Goal: Transaction & Acquisition: Purchase product/service

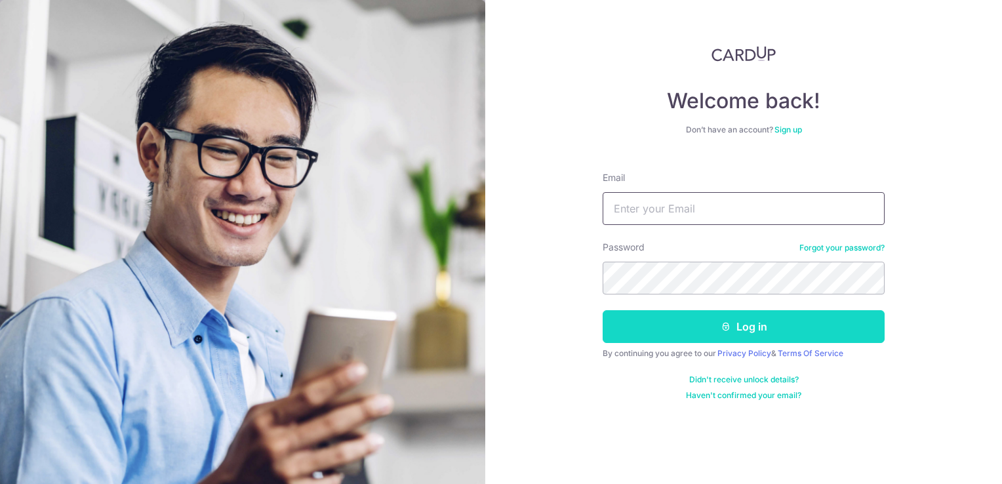
type input "[EMAIL_ADDRESS][DOMAIN_NAME]"
click at [648, 329] on button "Log in" at bounding box center [744, 326] width 282 height 33
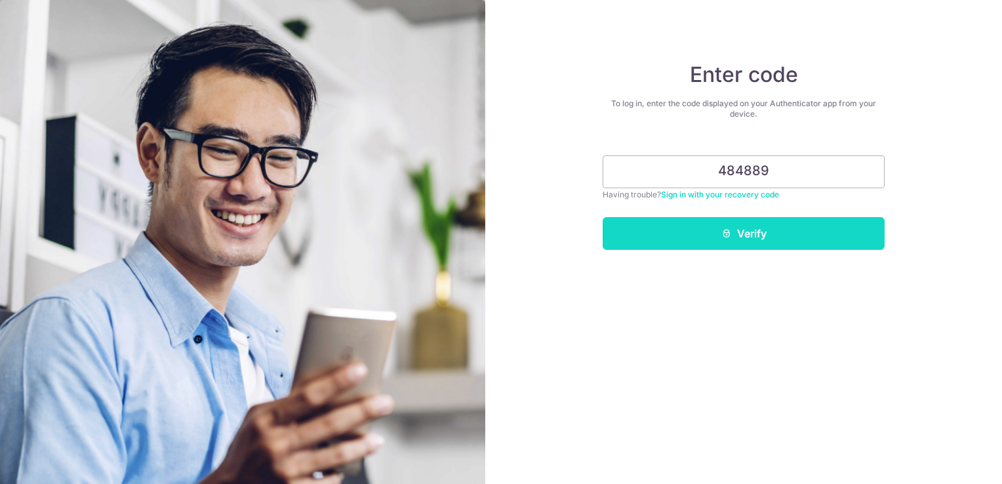
type input "484889"
click at [714, 226] on button "Verify" at bounding box center [744, 233] width 282 height 33
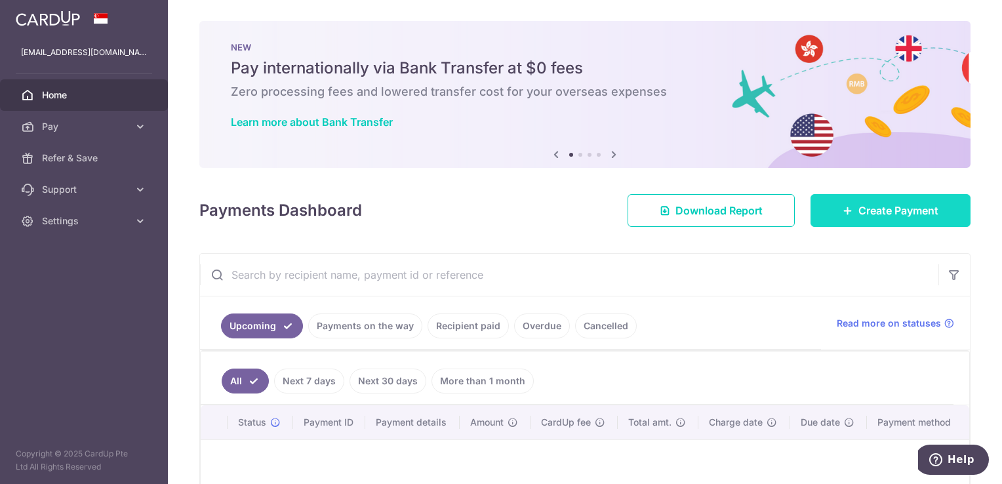
click at [896, 212] on span "Create Payment" at bounding box center [899, 211] width 80 height 16
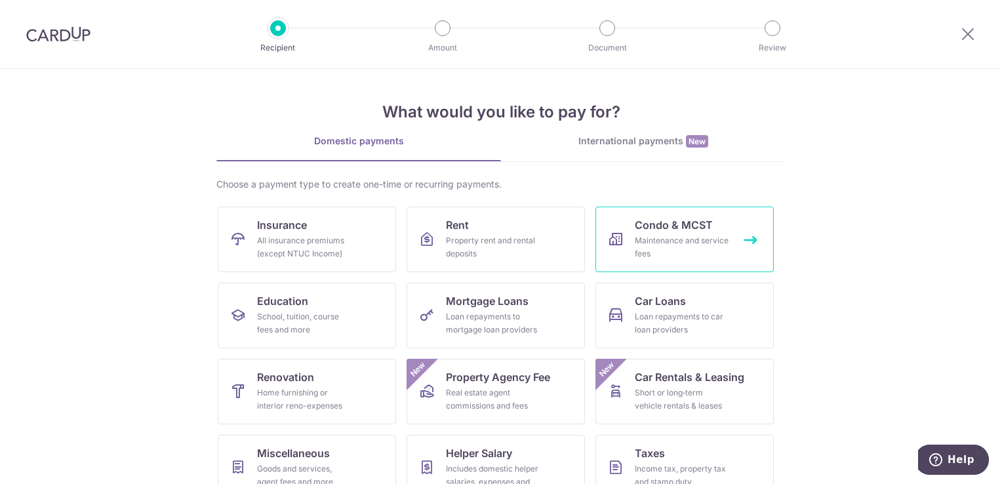
scroll to position [102, 0]
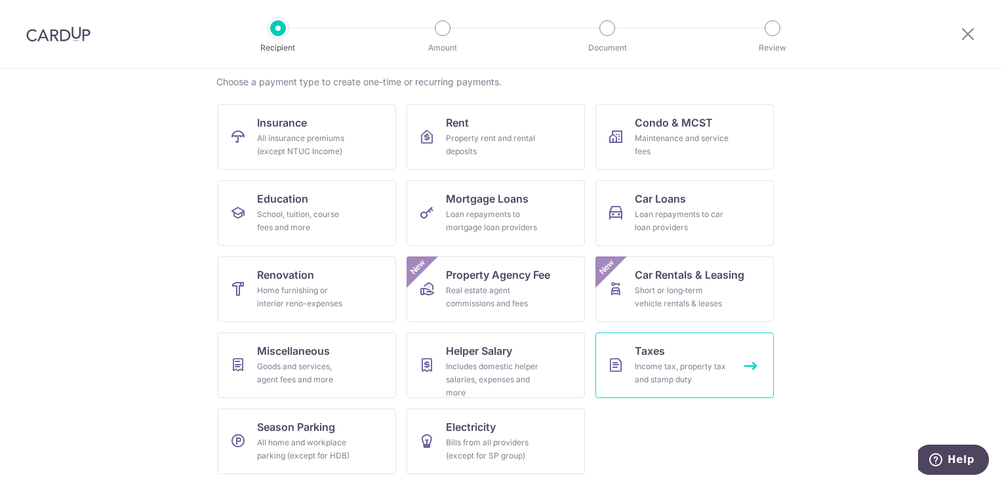
click at [647, 360] on div "Income tax, property tax and stamp duty" at bounding box center [682, 373] width 94 height 26
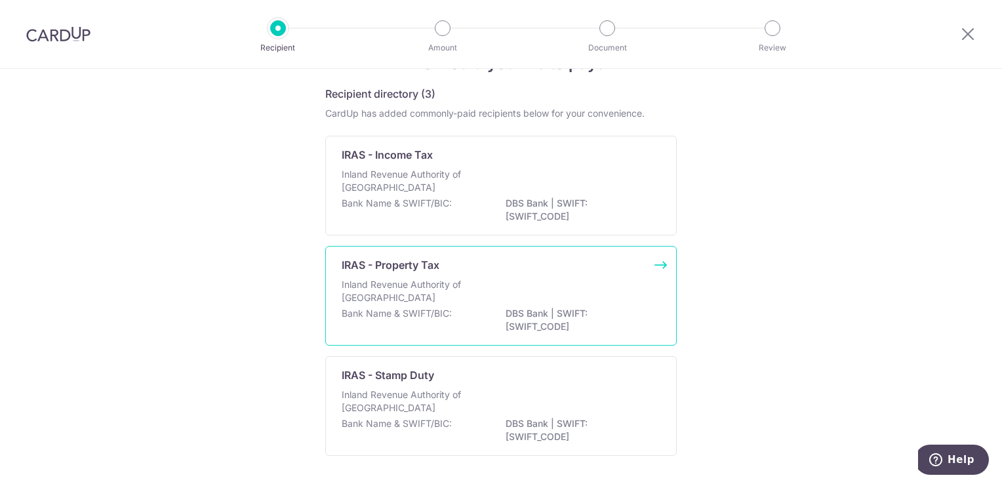
scroll to position [66, 0]
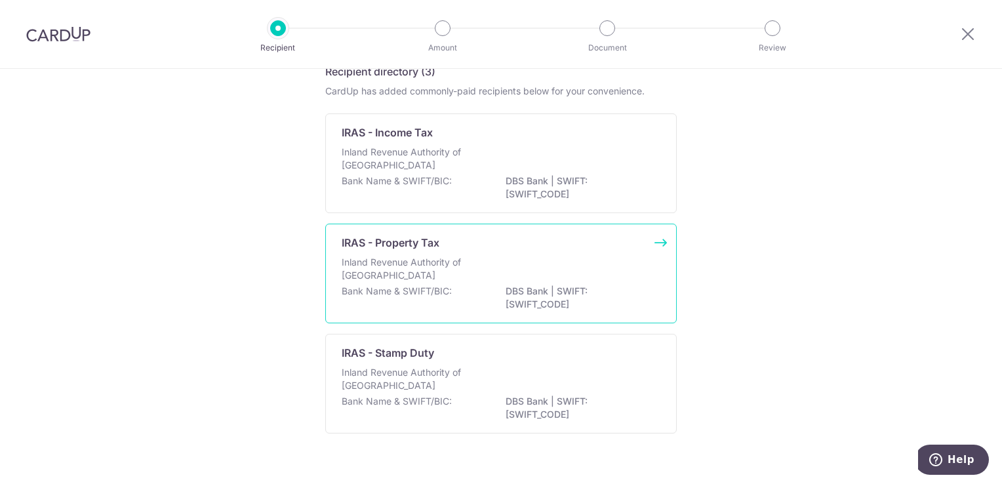
click at [454, 259] on p "Inland Revenue Authority of Singapore" at bounding box center [411, 269] width 139 height 26
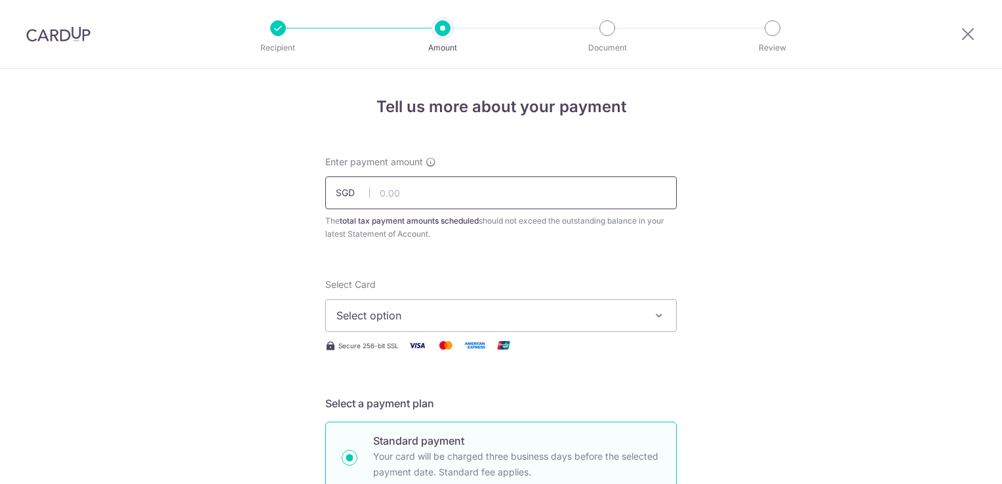
click at [416, 195] on input "text" at bounding box center [501, 192] width 352 height 33
type input "450.00"
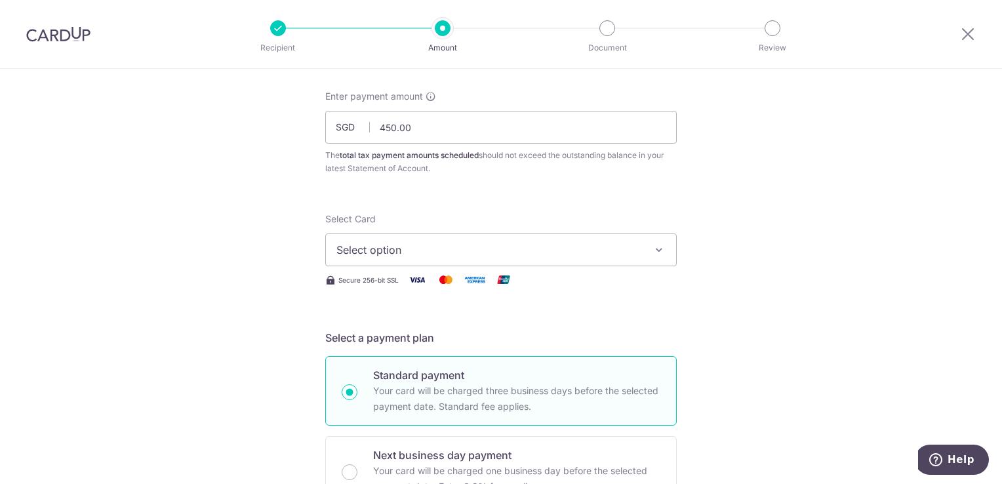
click at [358, 249] on span "Select option" at bounding box center [489, 250] width 306 height 16
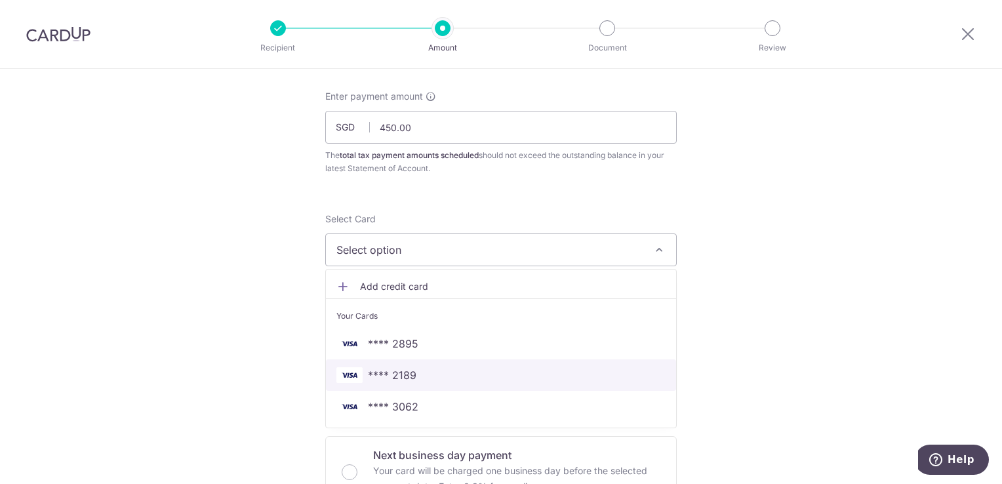
click at [386, 371] on span "**** 2189" at bounding box center [392, 375] width 49 height 16
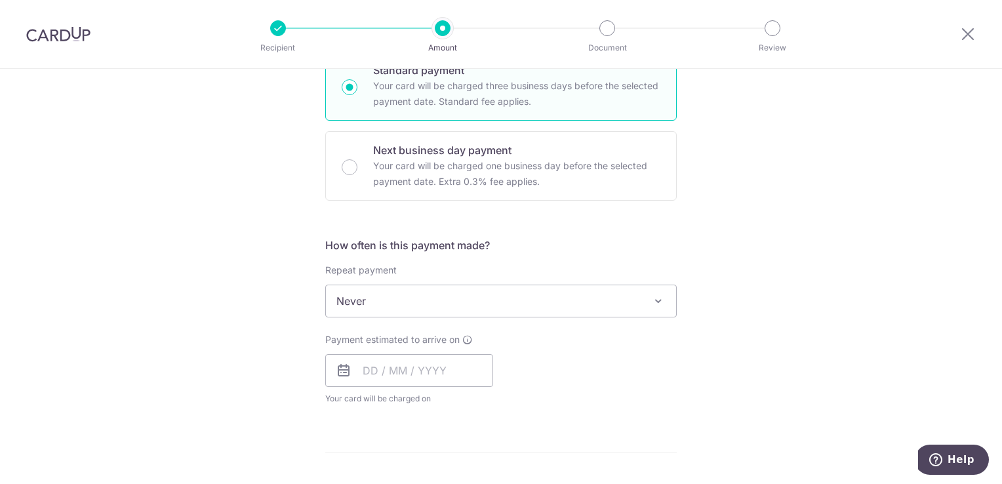
scroll to position [394, 0]
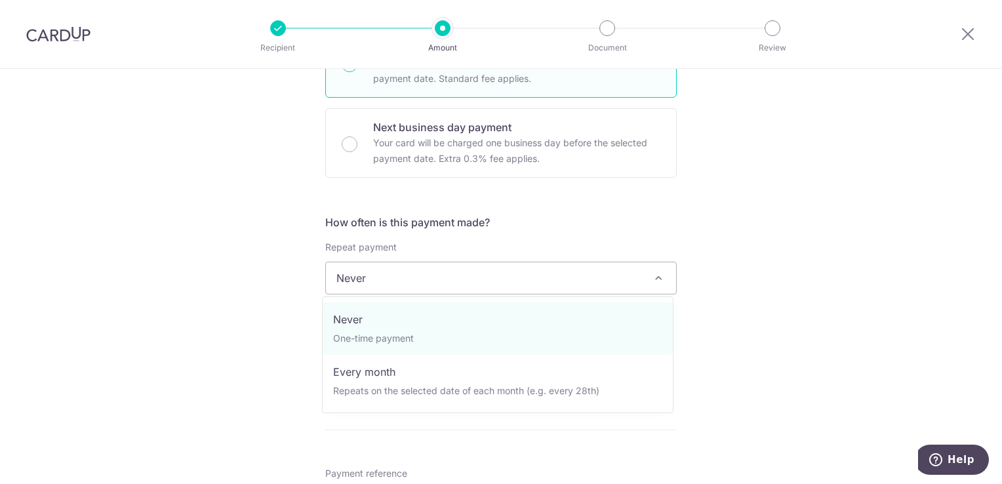
click at [409, 279] on span "Never" at bounding box center [501, 277] width 350 height 31
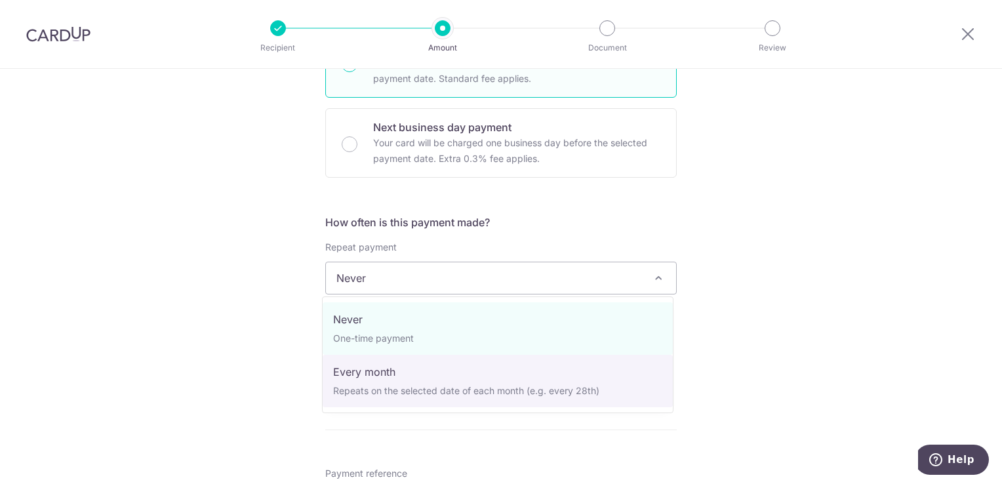
select select "3"
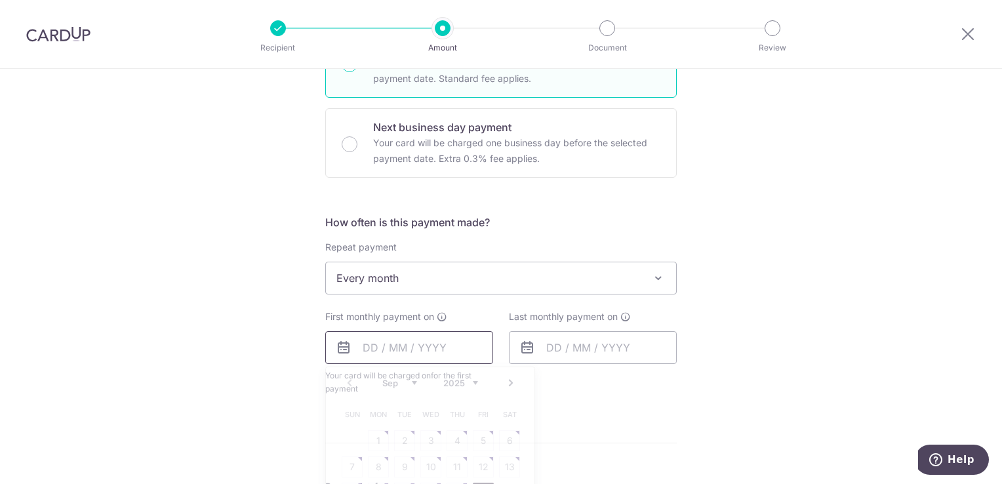
click at [373, 348] on input "text" at bounding box center [409, 347] width 168 height 33
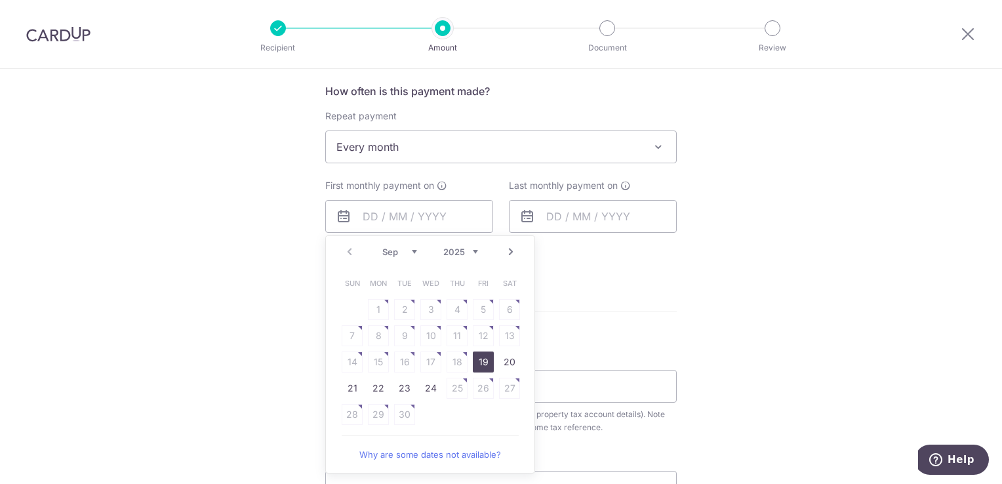
click at [483, 358] on link "19" at bounding box center [483, 362] width 21 height 21
type input "19/09/2025"
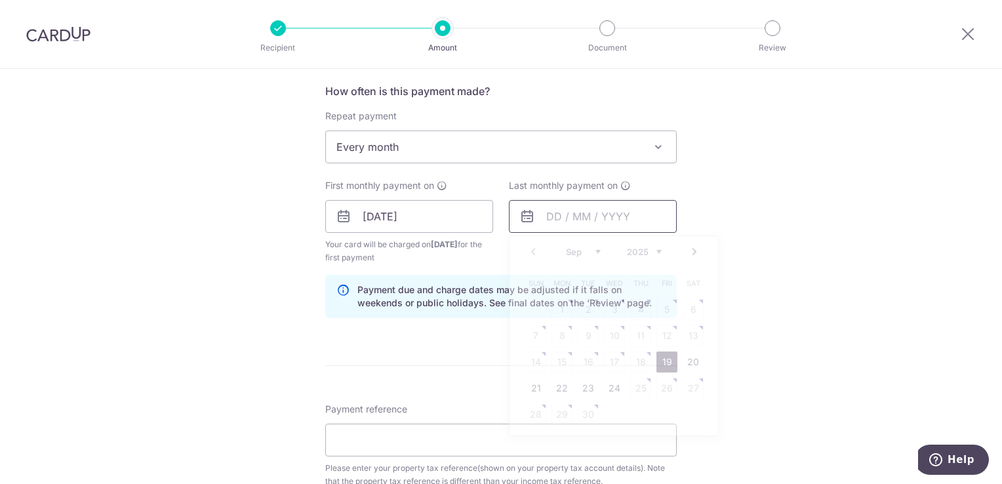
click at [571, 214] on input "text" at bounding box center [593, 216] width 168 height 33
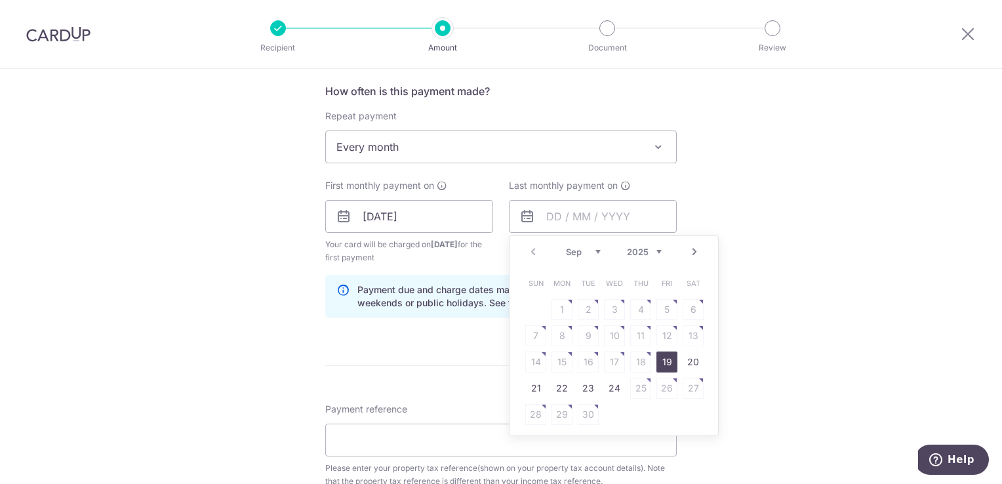
click at [593, 248] on select "Sep Oct Nov Dec" at bounding box center [583, 252] width 35 height 10
click at [607, 386] on link "19" at bounding box center [614, 388] width 21 height 21
type input "19/11/2025"
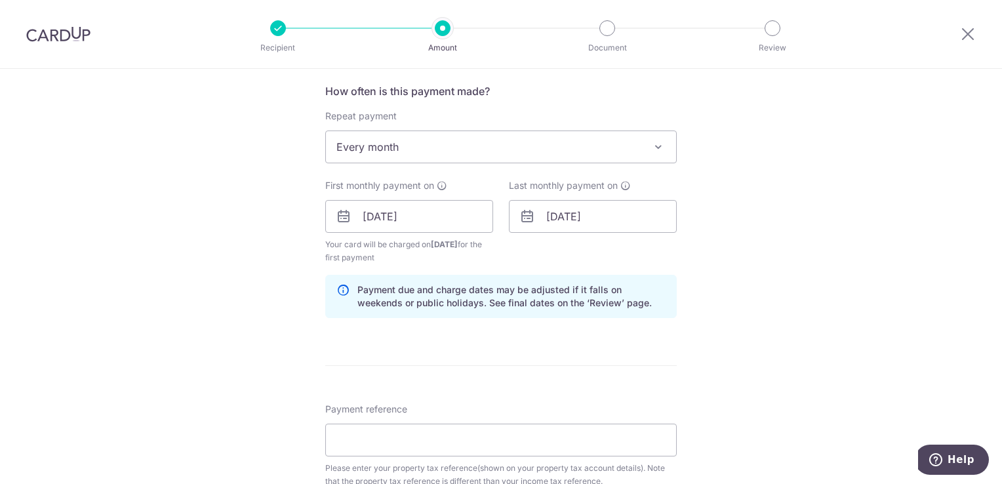
click at [774, 269] on div "Tell us more about your payment Enter payment amount SGD 450.00 450.00 The tota…" at bounding box center [501, 186] width 1002 height 1285
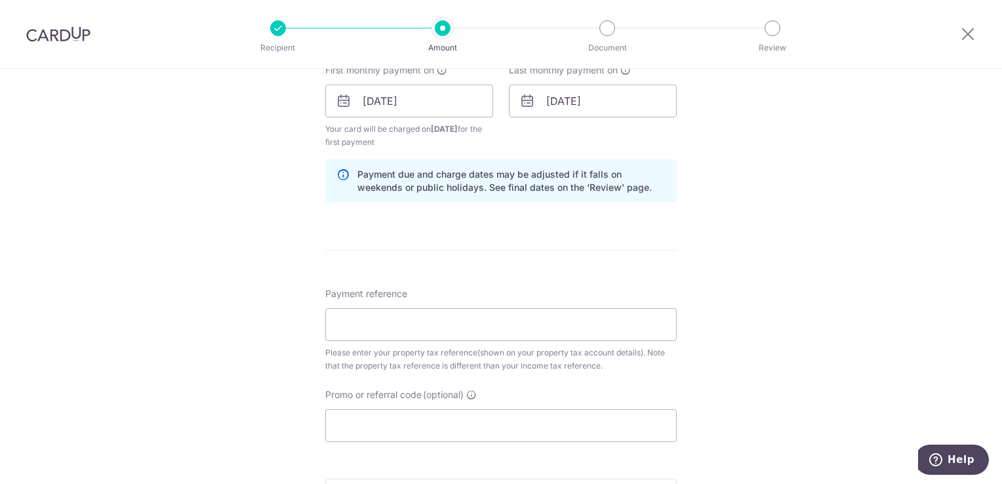
scroll to position [656, 0]
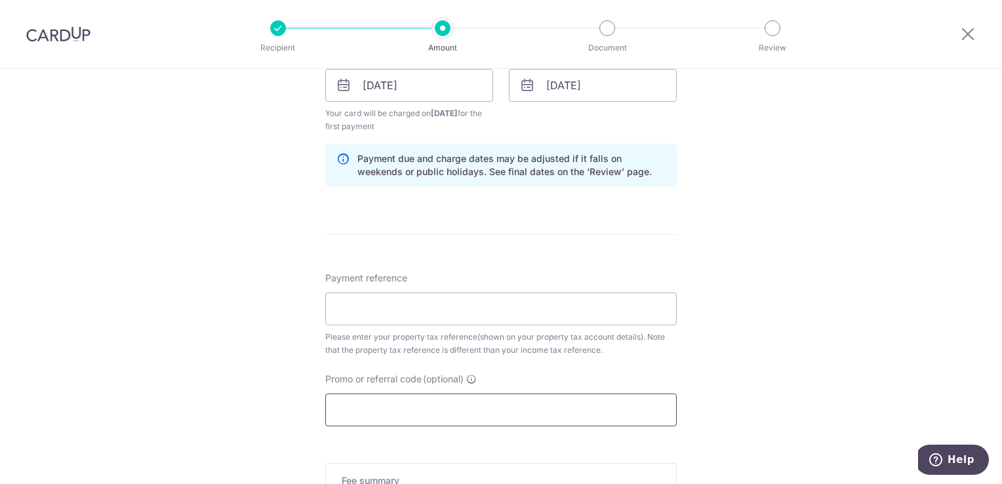
click at [373, 405] on input "Promo or referral code (optional)" at bounding box center [501, 410] width 352 height 33
paste input "4500879W"
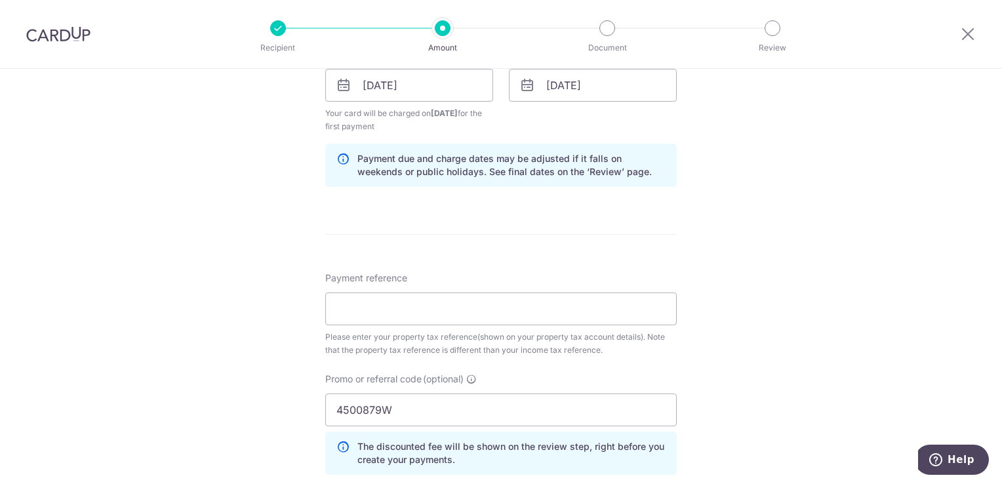
click at [268, 336] on div "Tell us more about your payment Enter payment amount SGD 450.00 450.00 The tota…" at bounding box center [501, 85] width 1002 height 1344
click at [399, 413] on input "4500879W" at bounding box center [501, 410] width 352 height 33
type input "4"
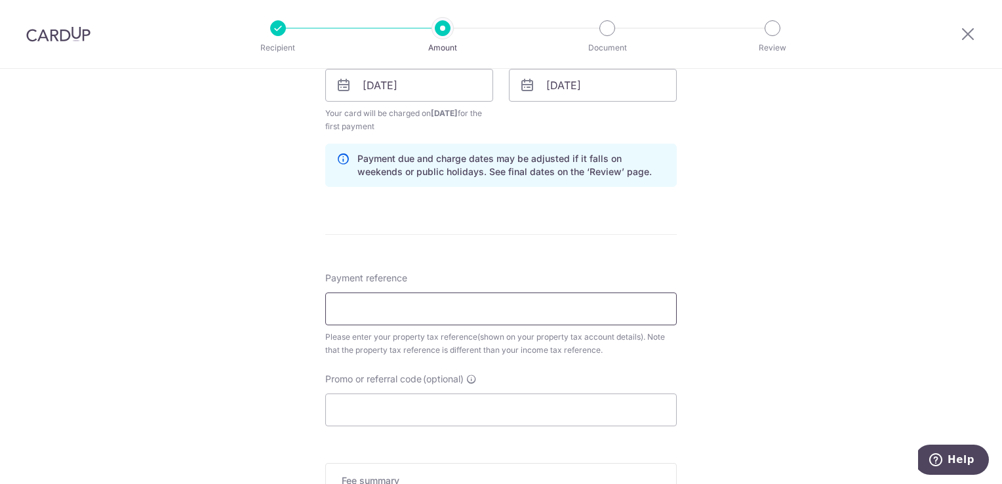
click at [346, 311] on input "Payment reference" at bounding box center [501, 309] width 352 height 33
paste input "4500879W"
type input "4500879W"
click at [239, 241] on div "Tell us more about your payment Enter payment amount SGD 450.00 450.00 The tota…" at bounding box center [501, 55] width 1002 height 1285
click at [257, 299] on div "Tell us more about your payment Enter payment amount SGD 450.00 450.00 The tota…" at bounding box center [501, 55] width 1002 height 1285
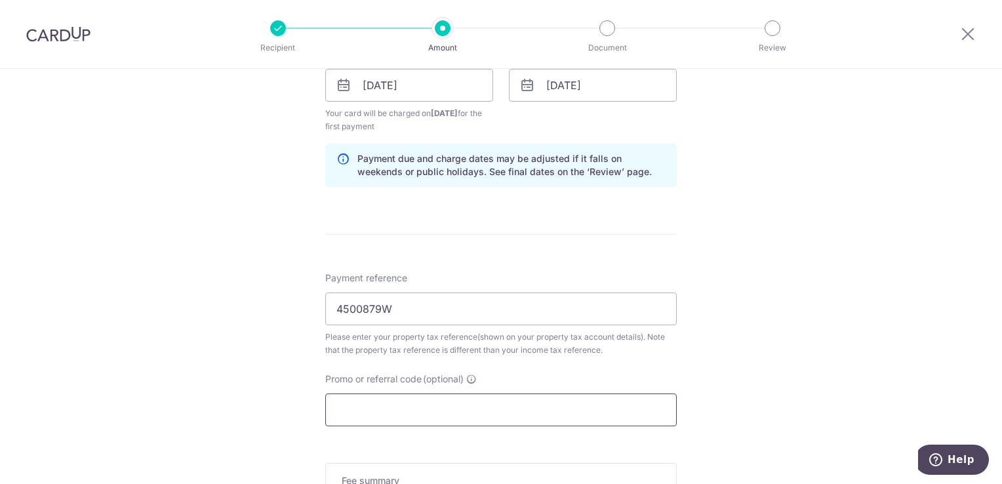
click at [372, 403] on input "Promo or referral code (optional)" at bounding box center [501, 410] width 352 height 33
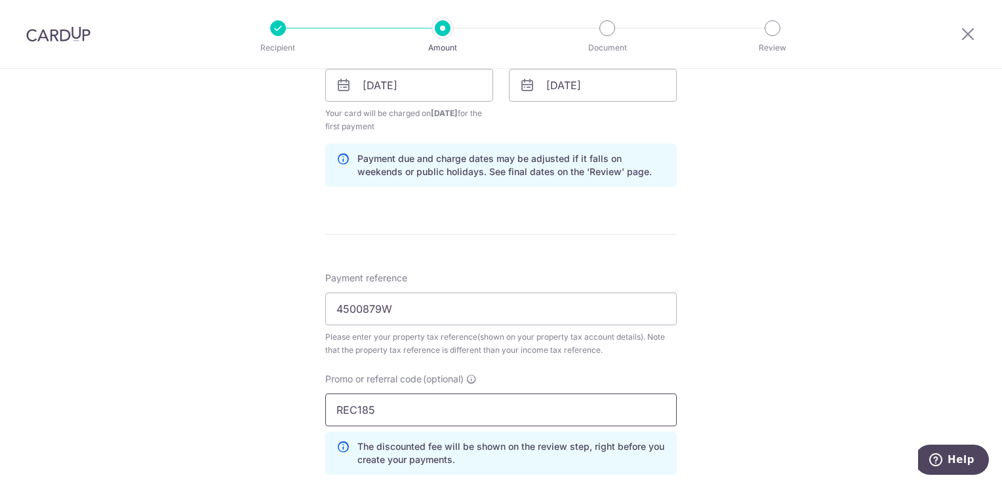
type input "REC185"
click at [277, 400] on div "Tell us more about your payment Enter payment amount SGD 450.00 450.00 The tota…" at bounding box center [501, 85] width 1002 height 1344
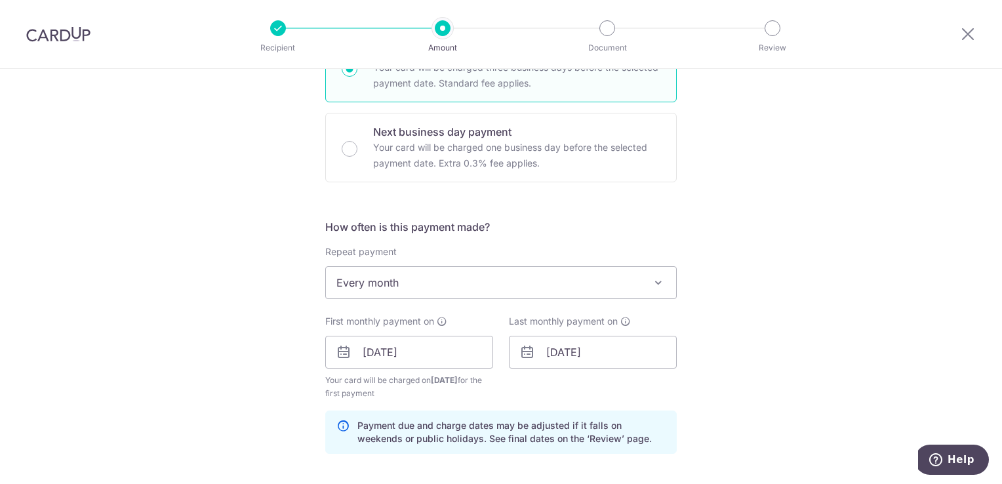
scroll to position [525, 0]
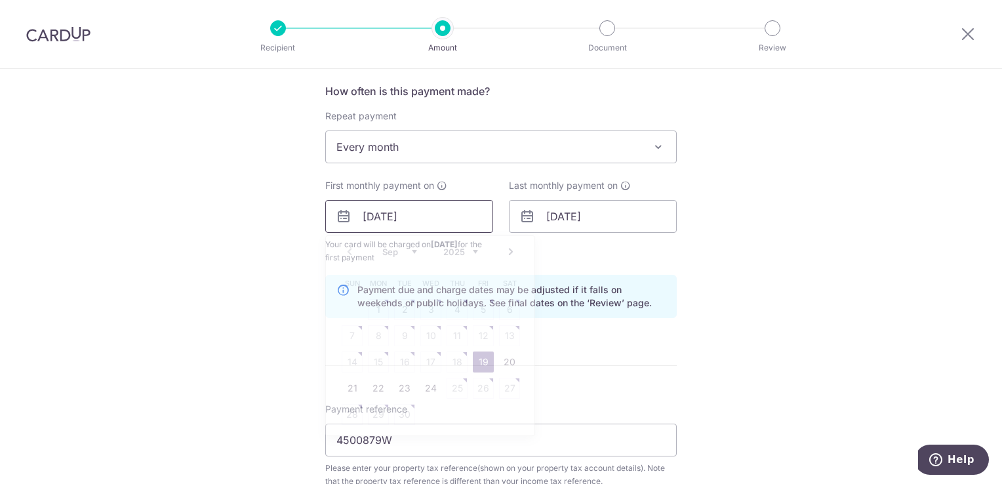
click at [428, 219] on input "19/09/2025" at bounding box center [409, 216] width 168 height 33
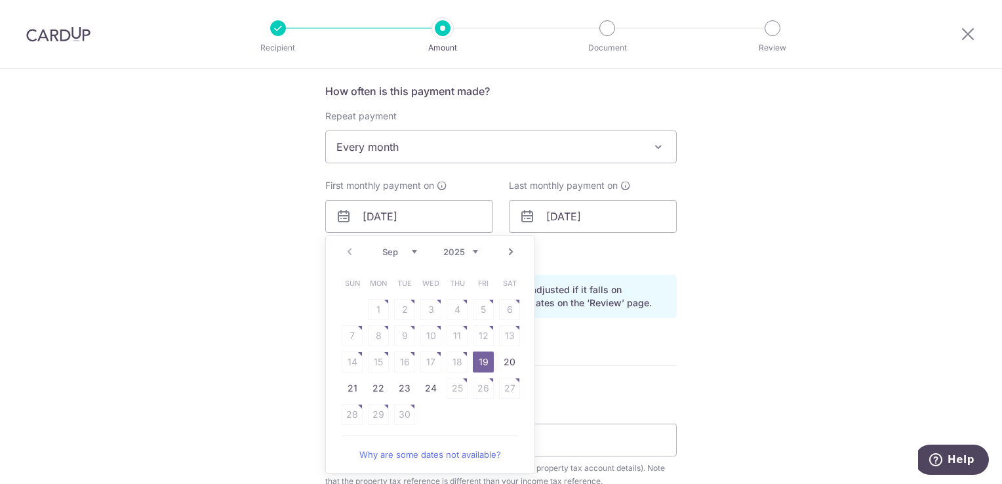
click at [481, 361] on link "19" at bounding box center [483, 362] width 21 height 21
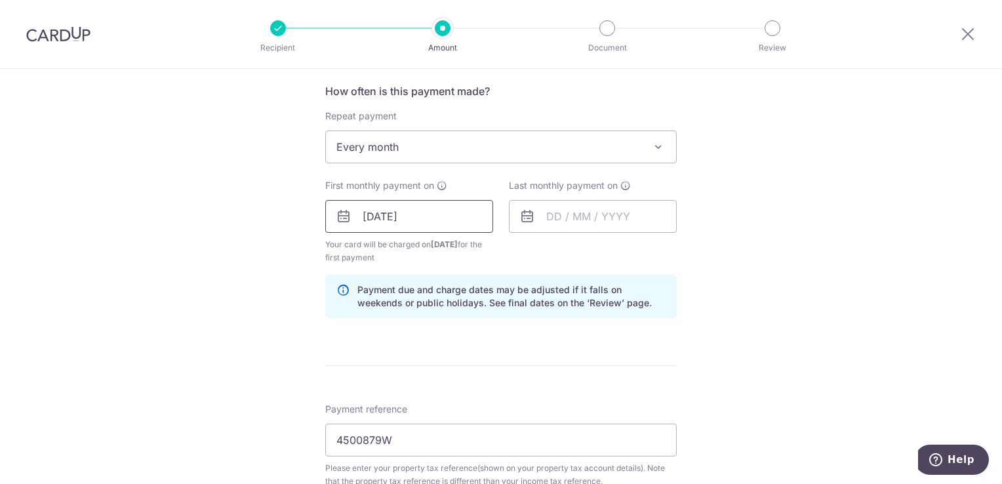
click at [470, 220] on input "19/09/2025" at bounding box center [409, 216] width 168 height 33
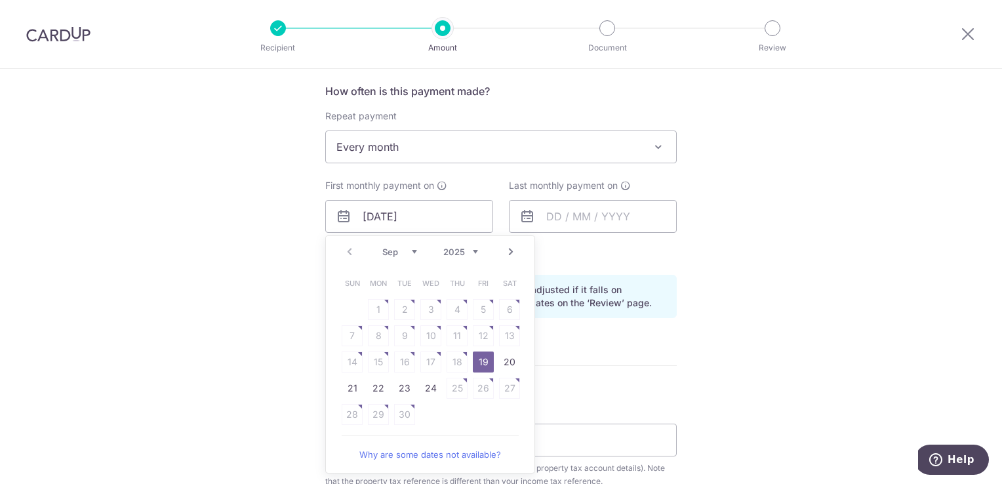
click at [480, 361] on link "19" at bounding box center [483, 362] width 21 height 21
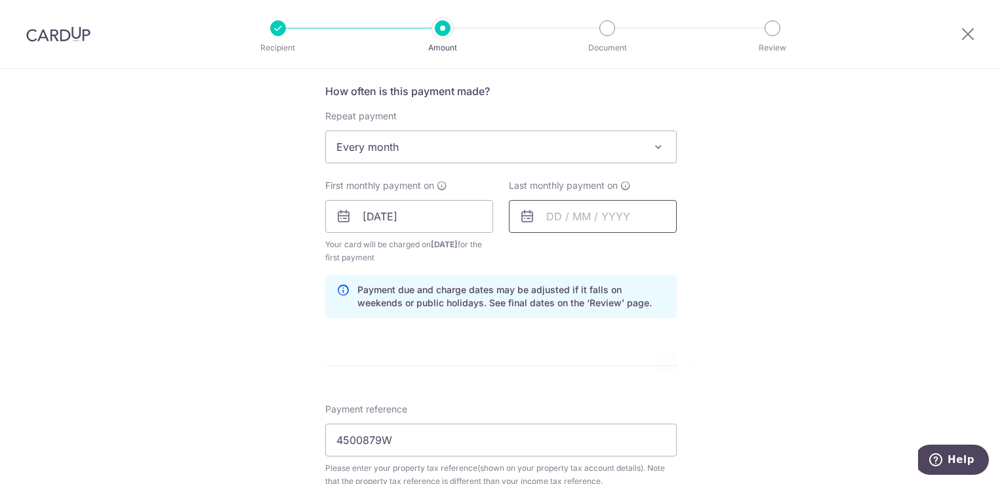
click at [559, 216] on input "text" at bounding box center [593, 216] width 168 height 33
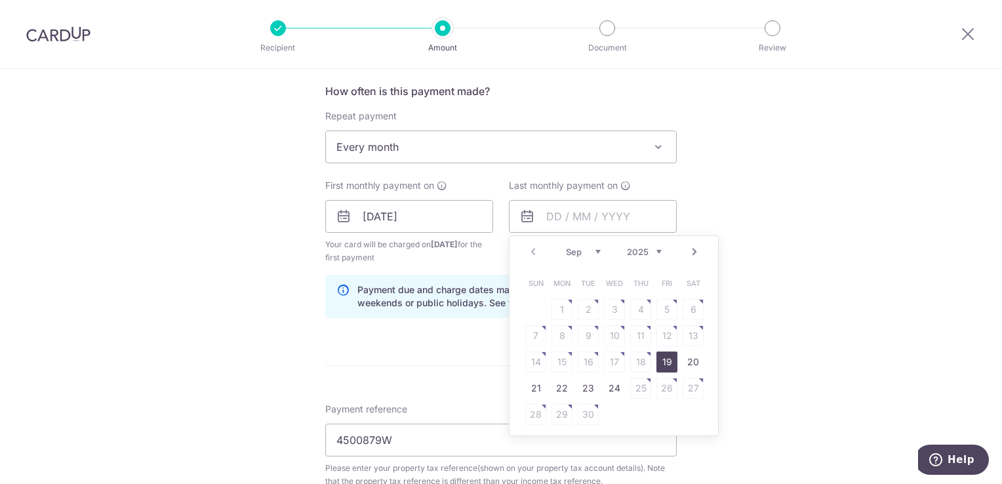
click at [591, 251] on select "Sep Oct Nov Dec" at bounding box center [583, 252] width 35 height 10
click at [609, 387] on link "19" at bounding box center [614, 388] width 21 height 21
type input "19/11/2025"
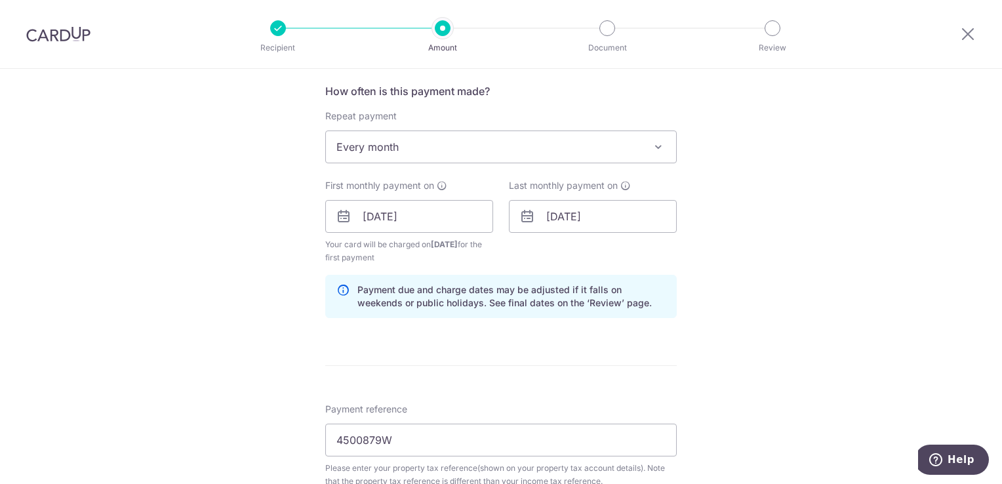
click at [782, 268] on div "Tell us more about your payment Enter payment amount SGD 450.00 450.00 The tota…" at bounding box center [501, 216] width 1002 height 1344
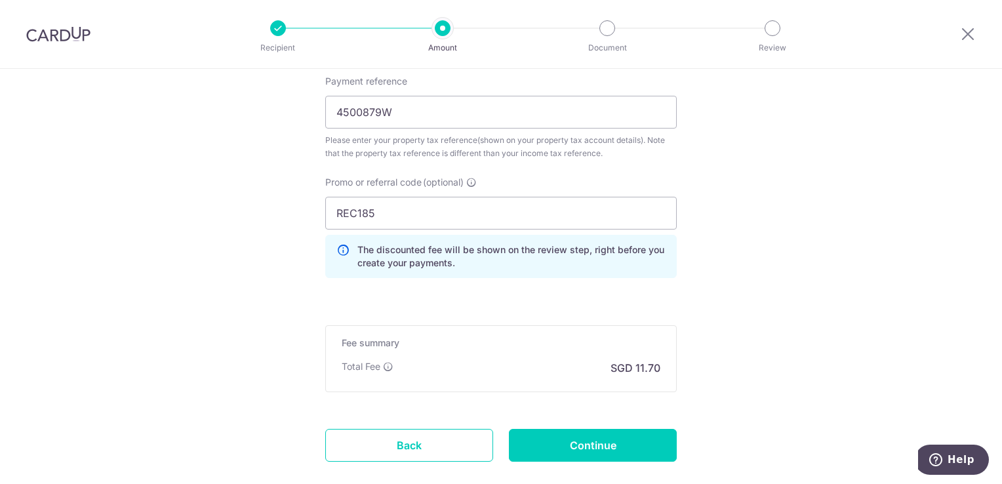
scroll to position [918, 0]
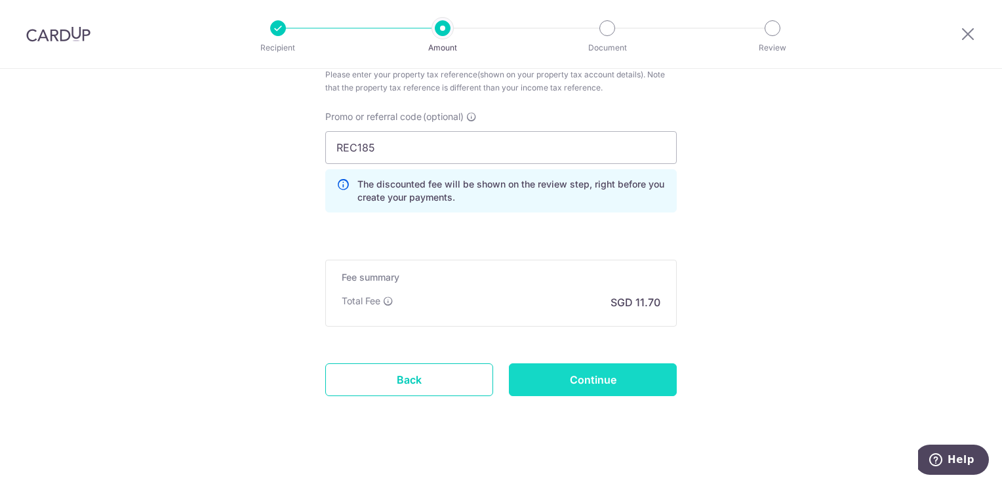
click at [569, 382] on input "Continue" at bounding box center [593, 379] width 168 height 33
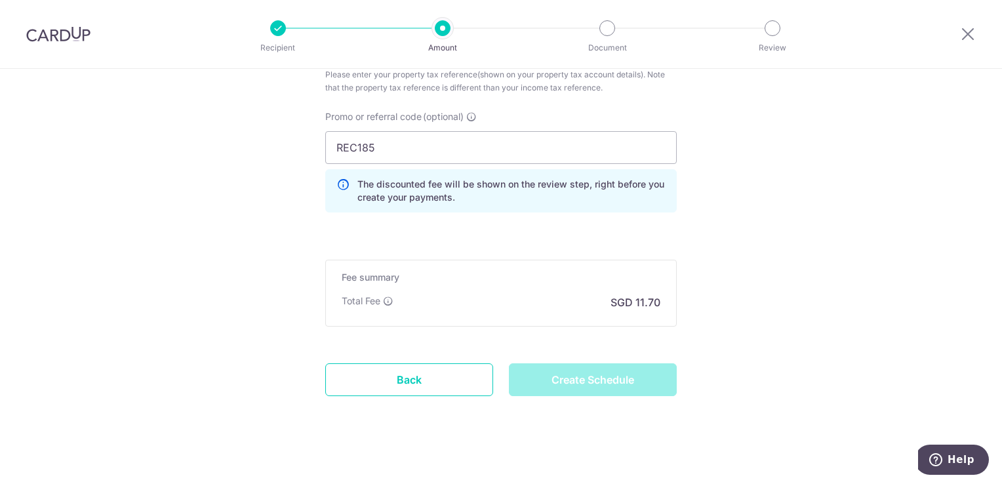
type input "Create Schedule"
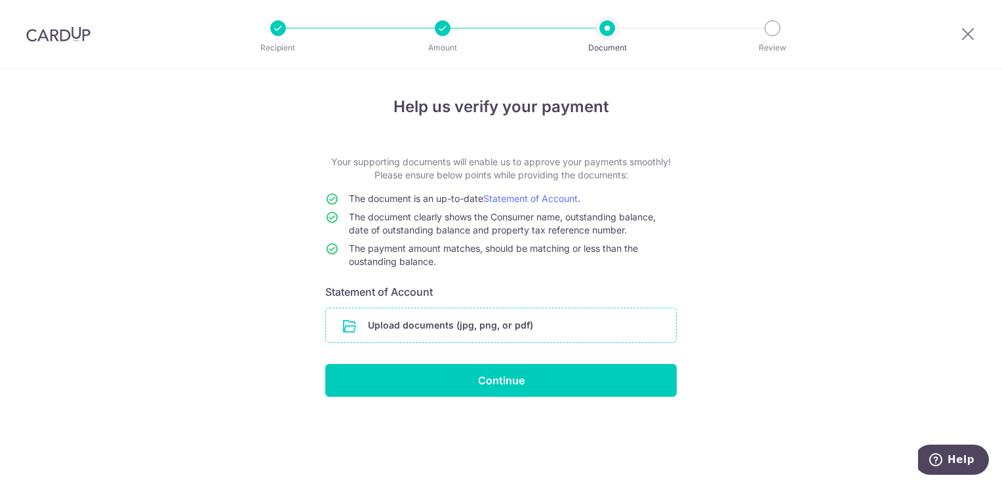
click at [431, 326] on input "file" at bounding box center [501, 325] width 350 height 34
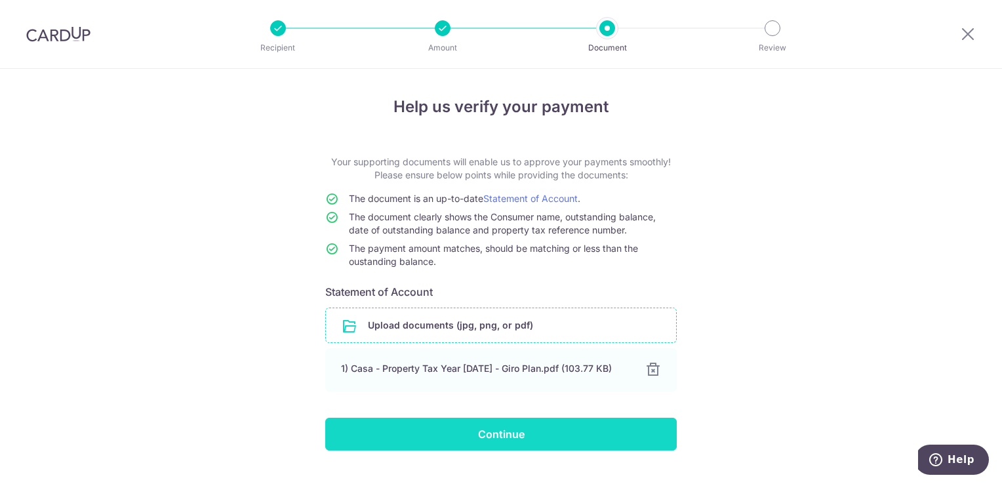
click at [515, 437] on input "Continue" at bounding box center [501, 434] width 352 height 33
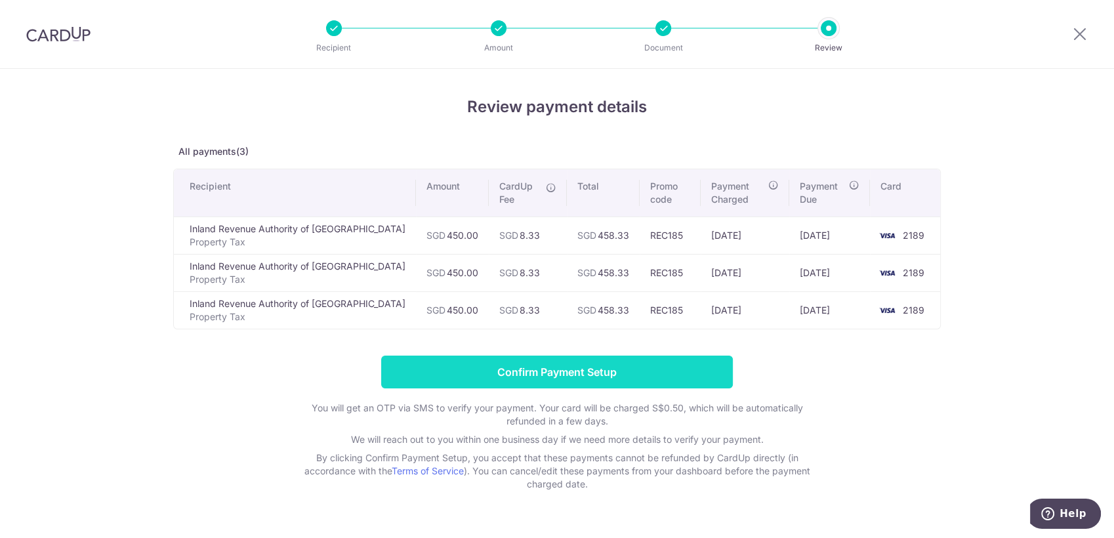
click at [601, 373] on input "Confirm Payment Setup" at bounding box center [557, 371] width 352 height 33
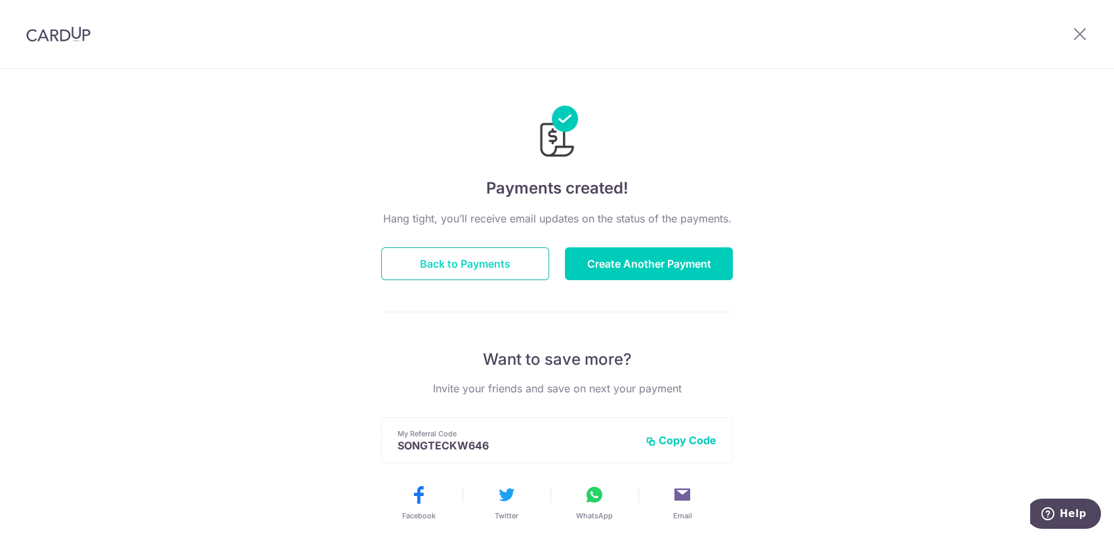
click at [471, 261] on button "Back to Payments" at bounding box center [465, 263] width 168 height 33
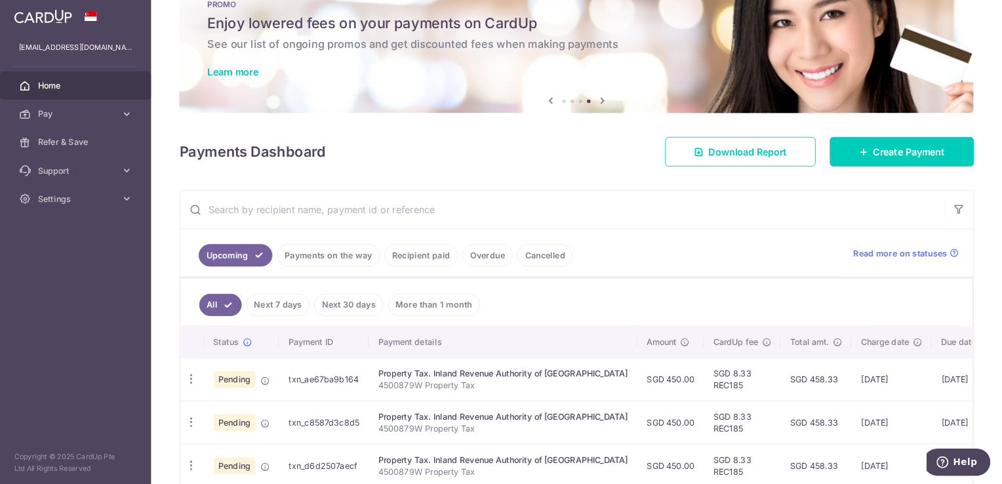
scroll to position [42, 0]
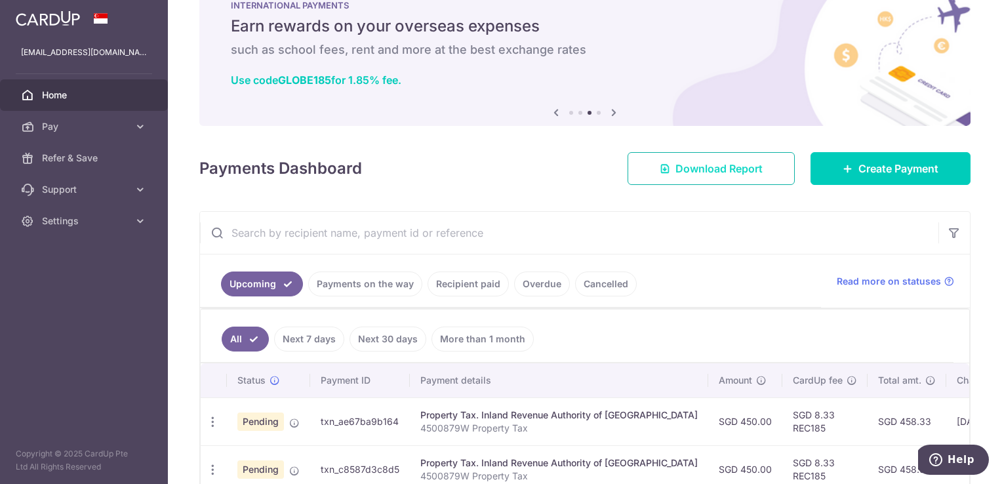
click at [729, 167] on span "Download Report" at bounding box center [719, 169] width 87 height 16
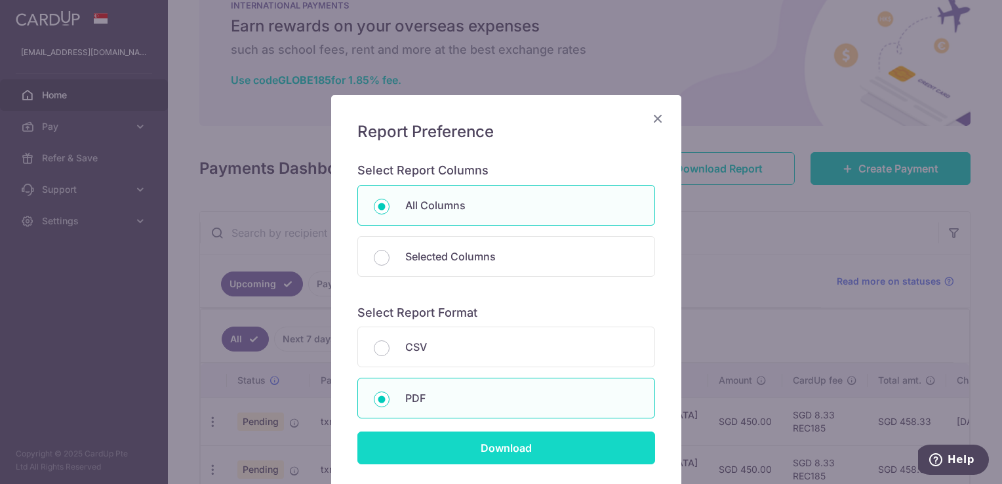
click at [418, 445] on input "Download" at bounding box center [506, 448] width 298 height 33
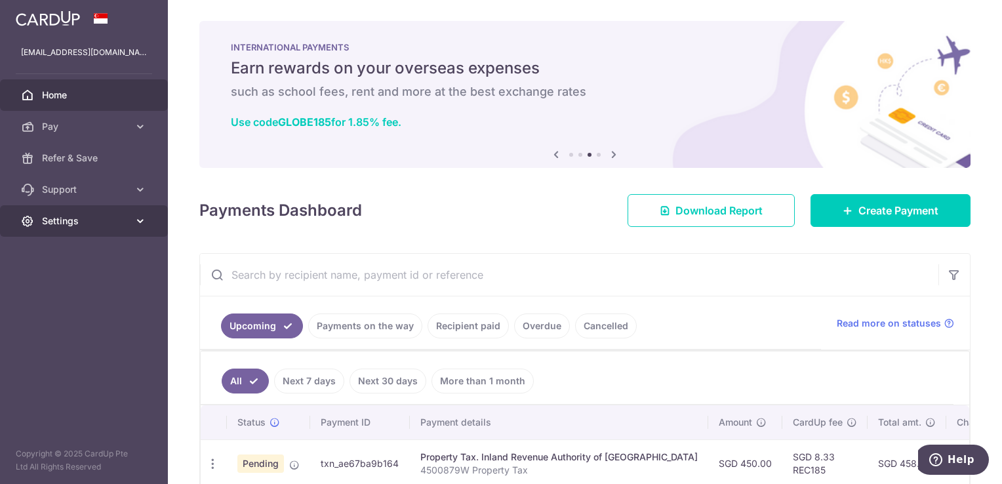
click at [68, 224] on span "Settings" at bounding box center [85, 220] width 87 height 13
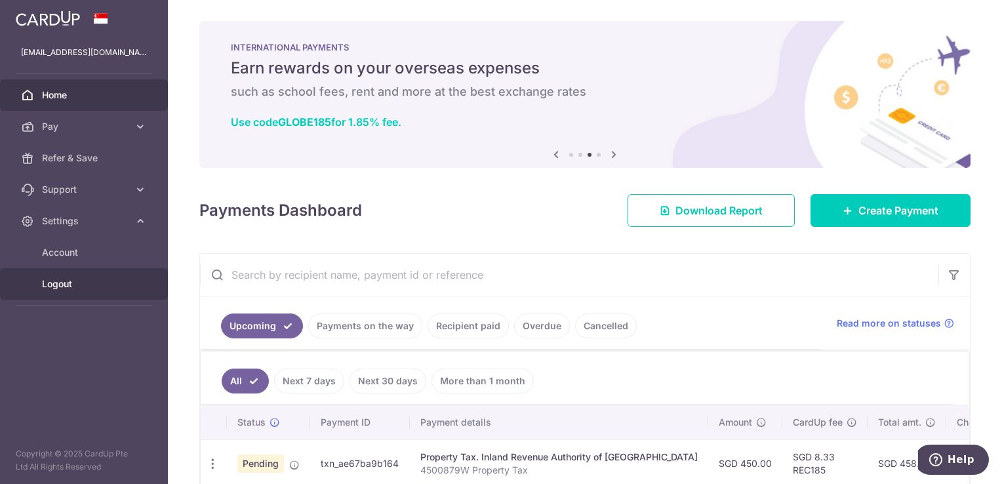
click at [63, 279] on span "Logout" at bounding box center [85, 283] width 87 height 13
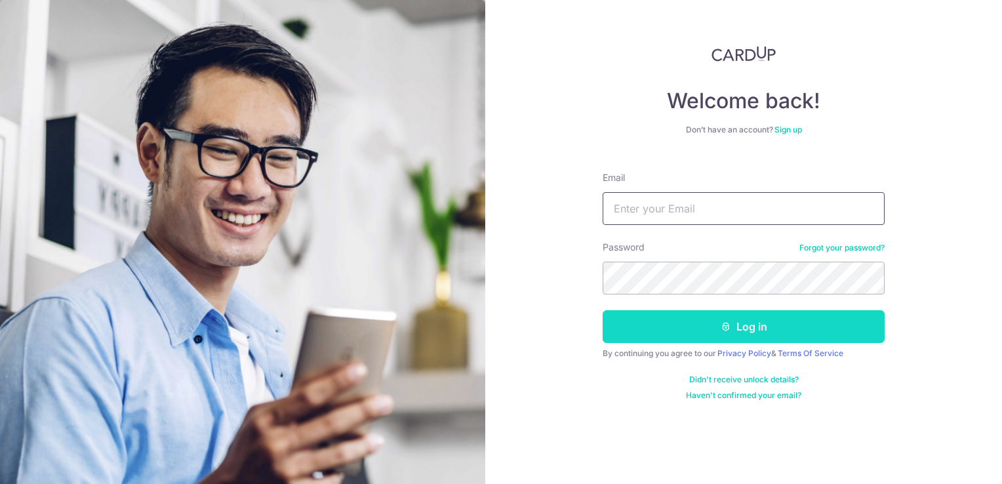
type input "[EMAIL_ADDRESS][DOMAIN_NAME]"
click at [655, 334] on button "Log in" at bounding box center [744, 326] width 282 height 33
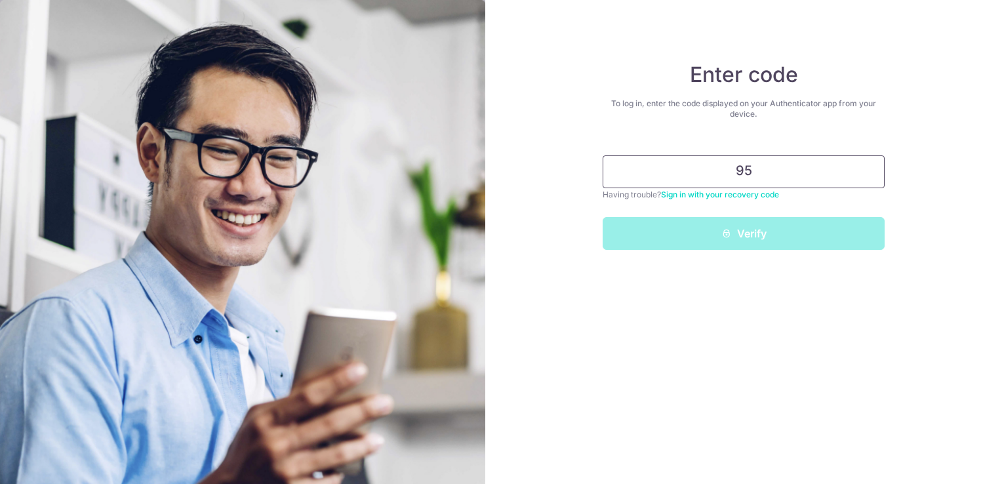
type input "9"
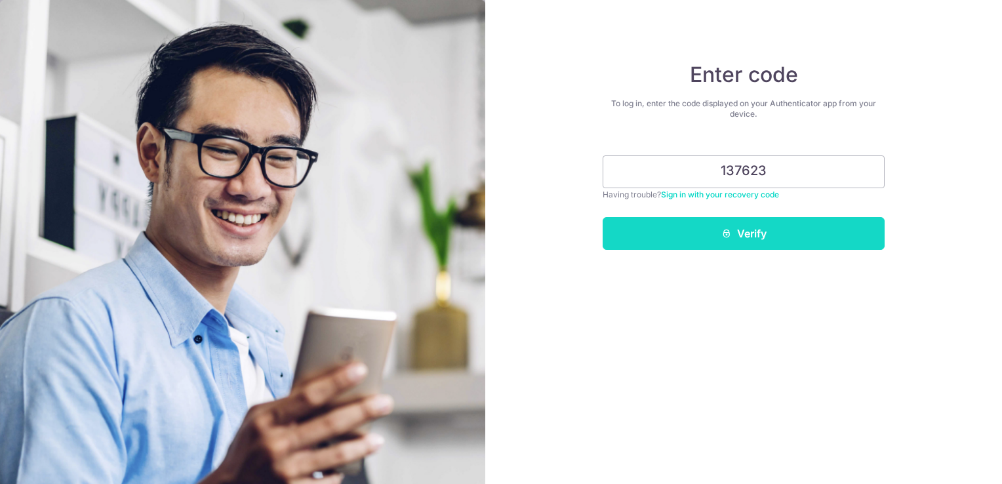
type input "137623"
click at [719, 239] on button "Verify" at bounding box center [744, 233] width 282 height 33
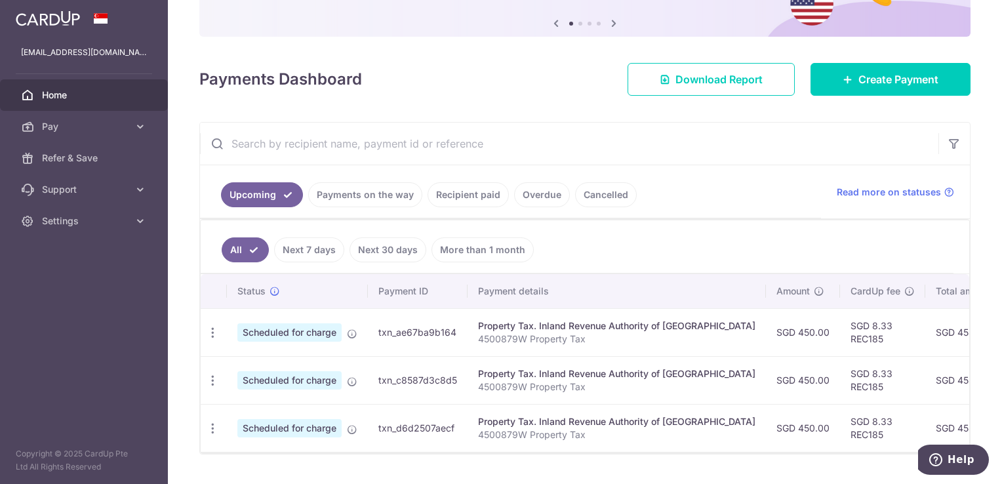
scroll to position [66, 0]
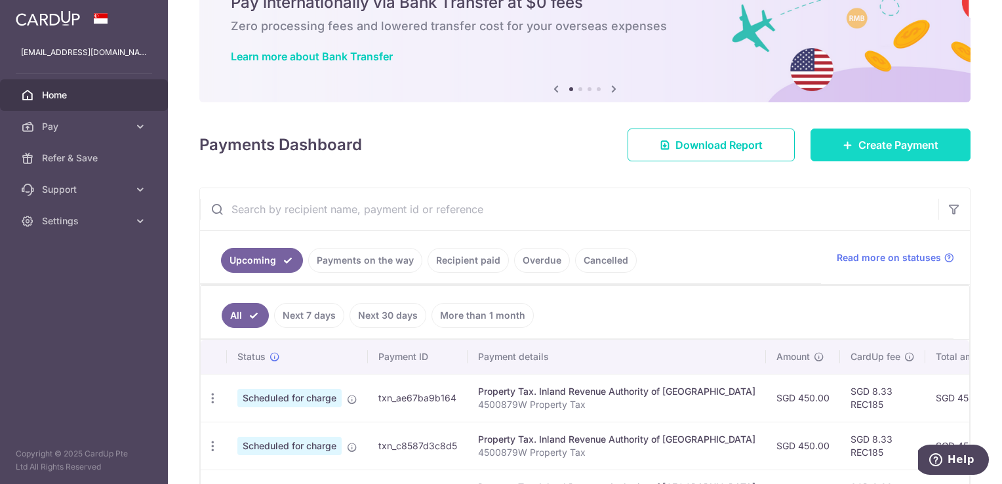
click at [868, 148] on span "Create Payment" at bounding box center [899, 145] width 80 height 16
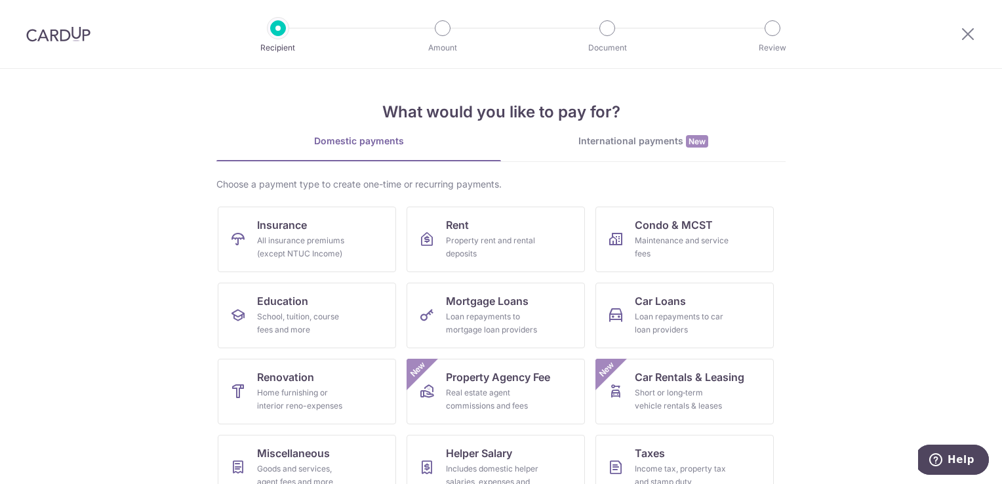
scroll to position [102, 0]
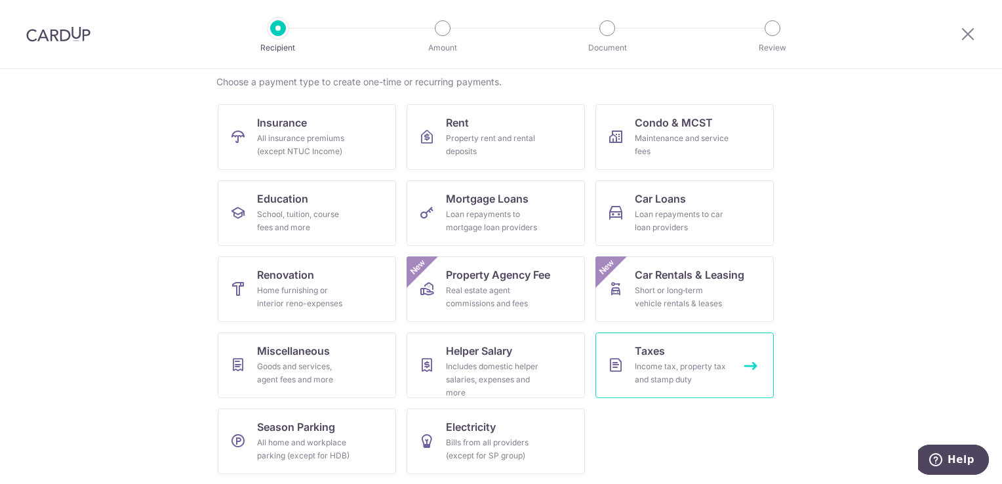
click at [657, 364] on div "Income tax, property tax and stamp duty" at bounding box center [682, 373] width 94 height 26
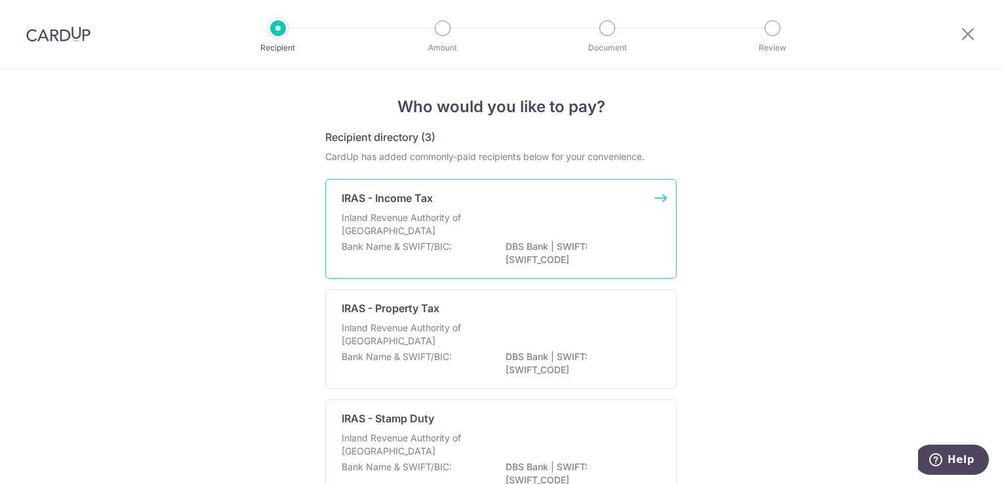
click at [407, 201] on p "IRAS - Income Tax" at bounding box center [387, 198] width 91 height 16
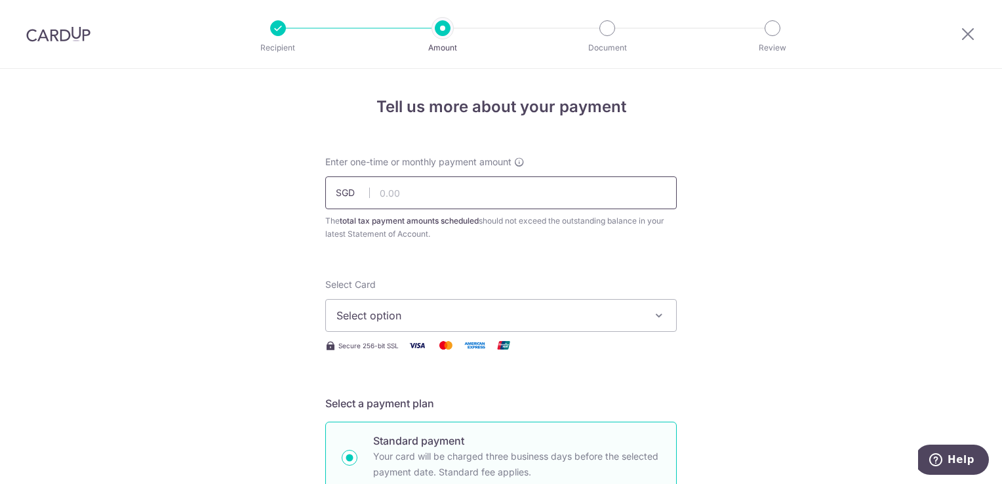
click at [410, 194] on input "text" at bounding box center [501, 192] width 352 height 33
type input "550.00"
click at [356, 311] on span "Select option" at bounding box center [489, 316] width 306 height 16
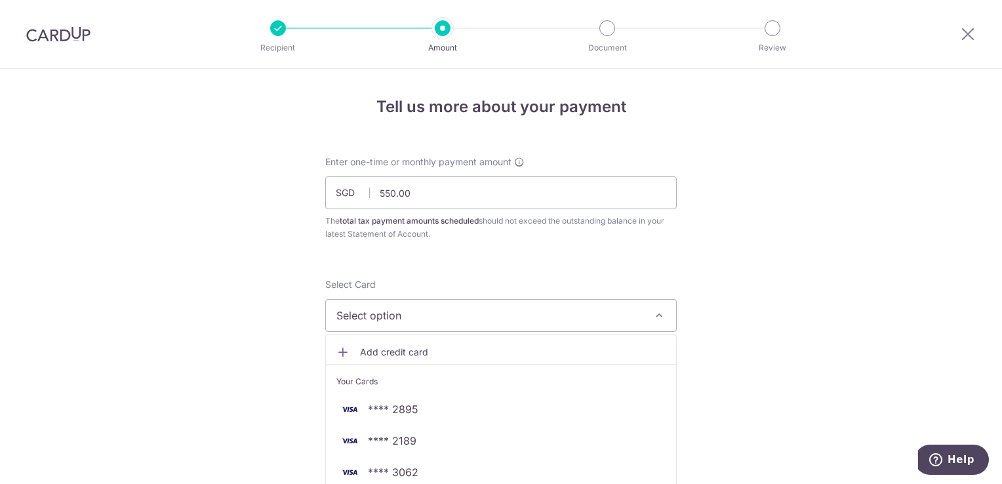
scroll to position [66, 0]
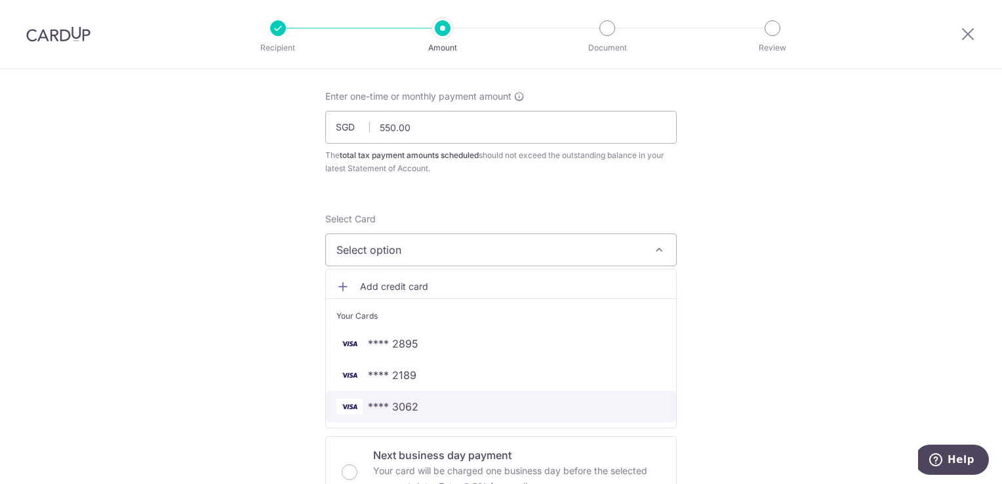
click at [384, 399] on span "**** 3062" at bounding box center [393, 407] width 51 height 16
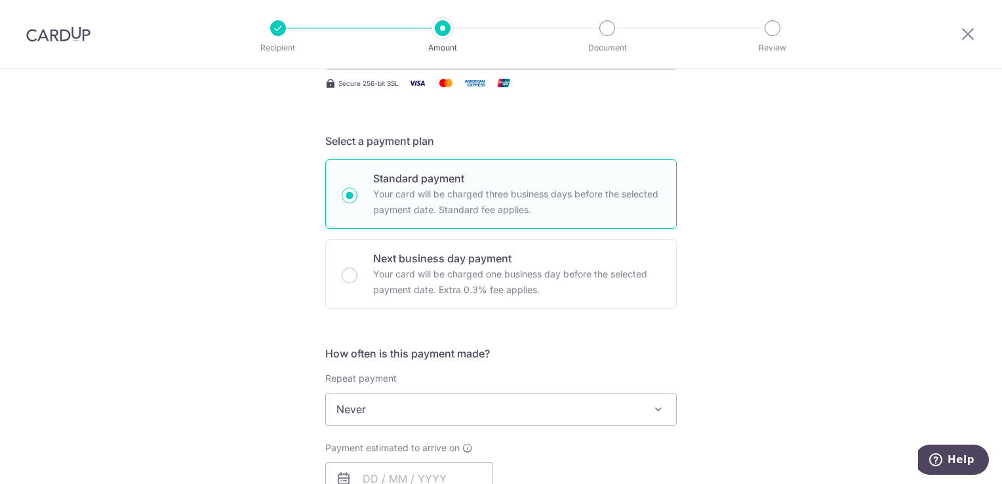
scroll to position [328, 0]
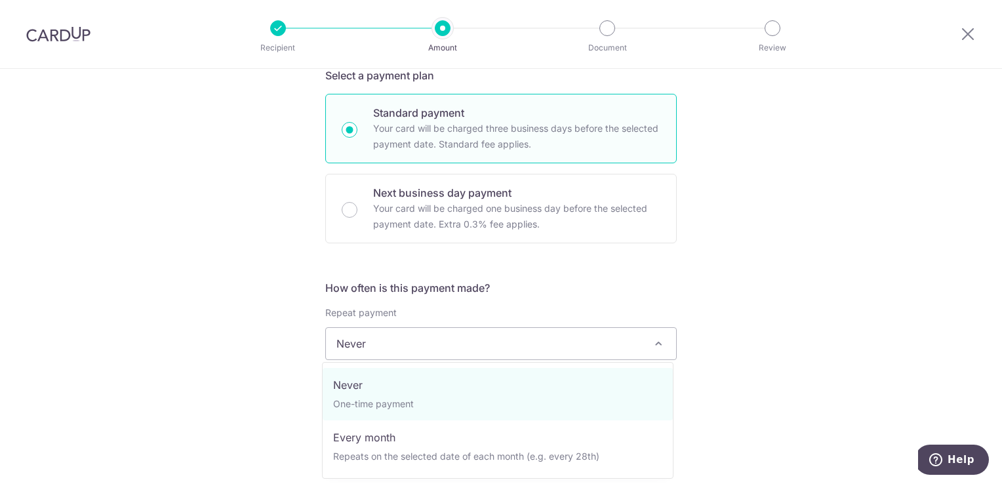
click at [546, 343] on span "Never" at bounding box center [501, 343] width 350 height 31
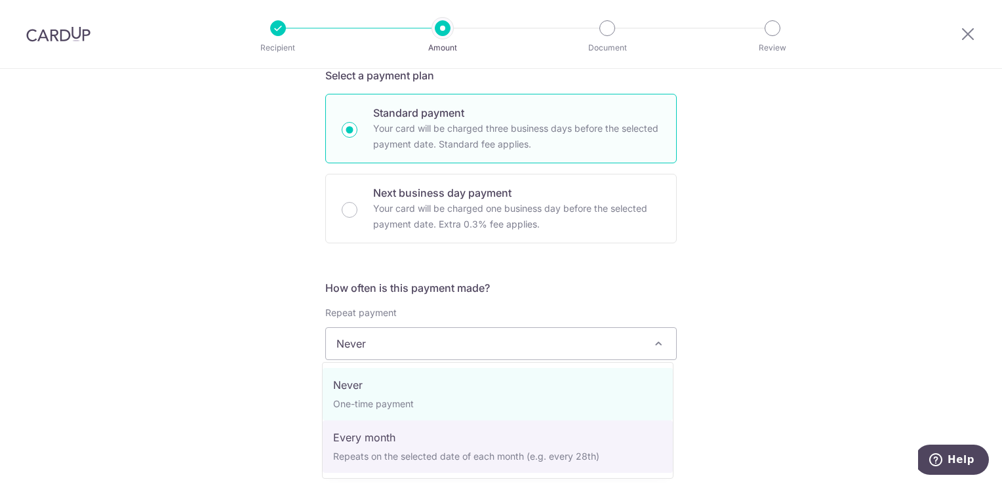
select select "3"
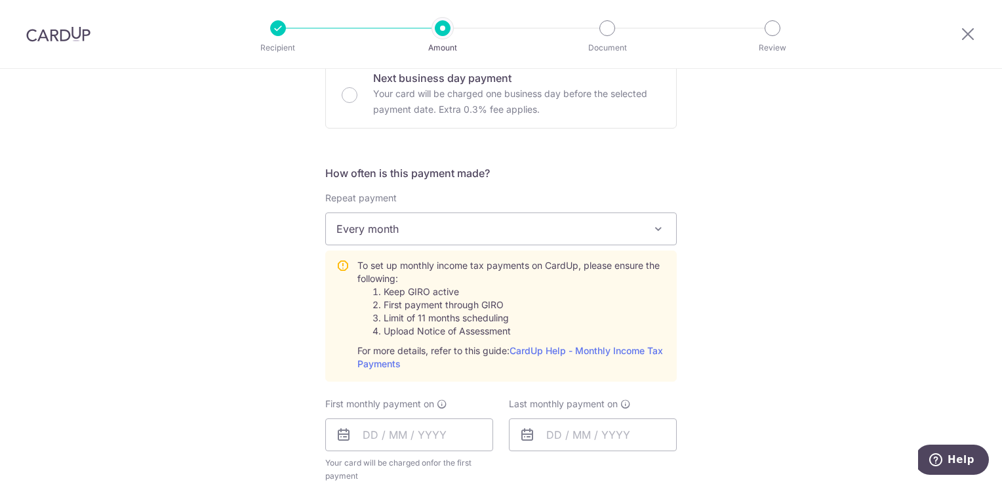
scroll to position [525, 0]
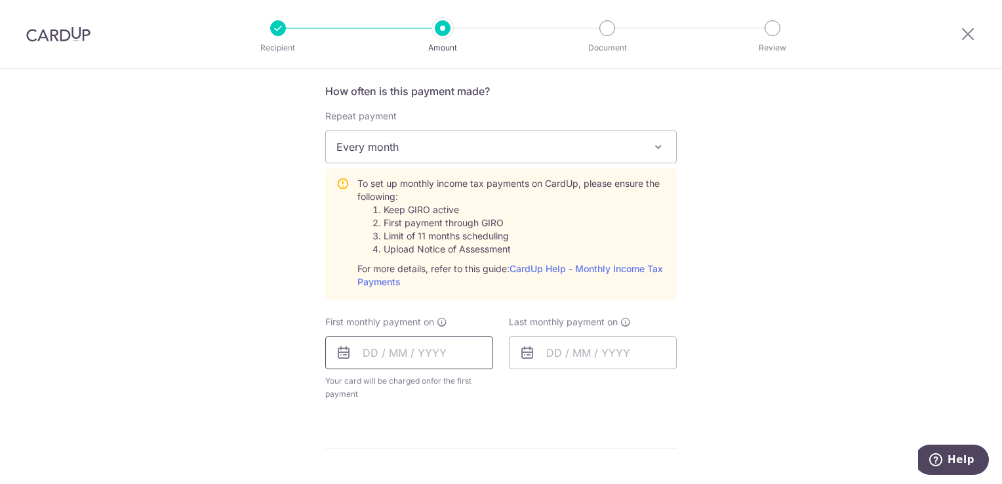
click at [417, 350] on input "text" at bounding box center [409, 352] width 168 height 33
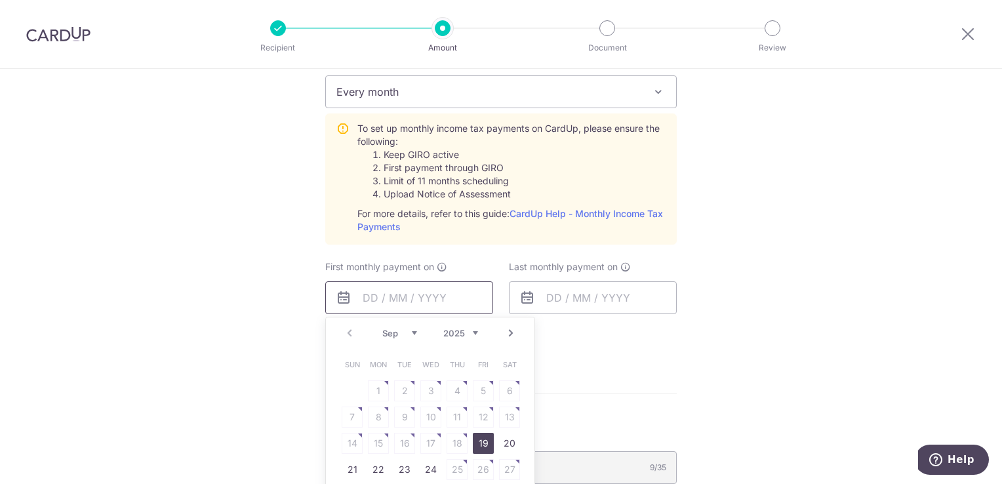
scroll to position [656, 0]
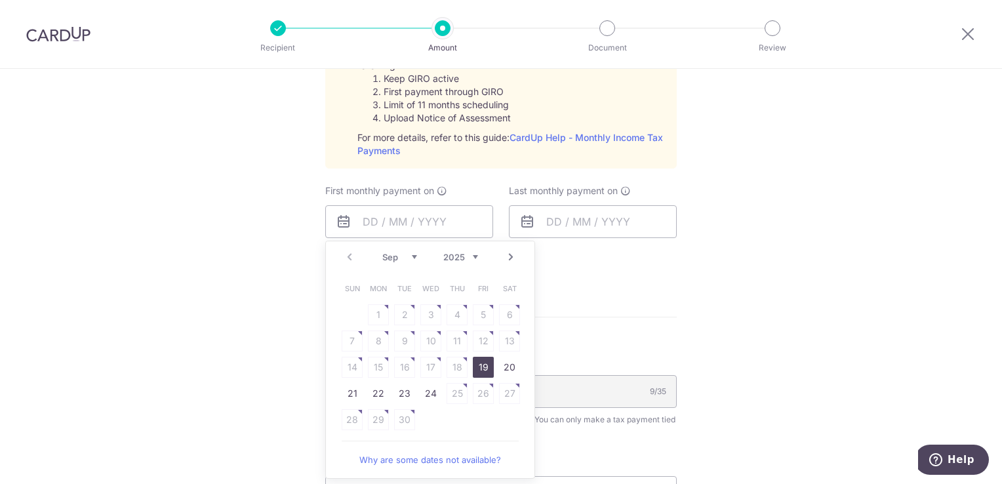
click at [475, 363] on link "19" at bounding box center [483, 367] width 21 height 21
type input "19/09/2025"
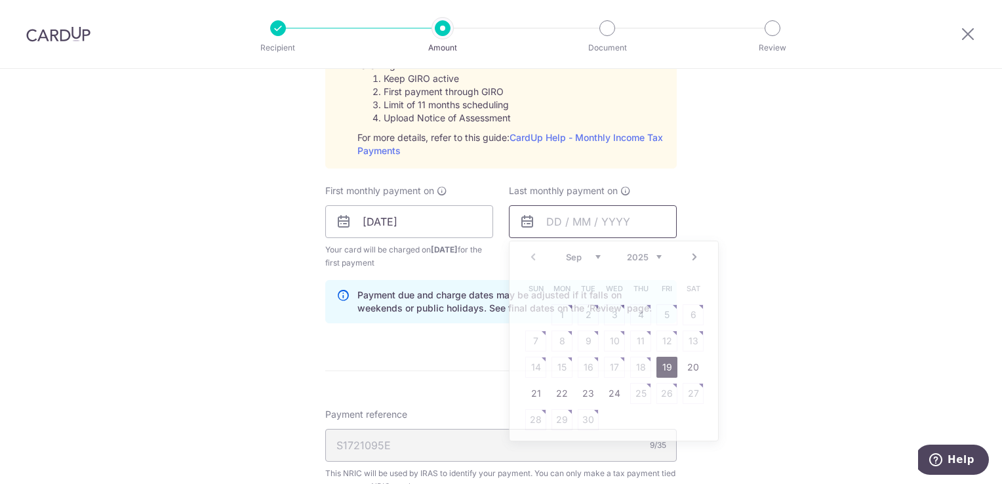
click at [597, 220] on input "text" at bounding box center [593, 221] width 168 height 33
click at [593, 256] on select "Sep Oct Nov Dec" at bounding box center [583, 257] width 35 height 10
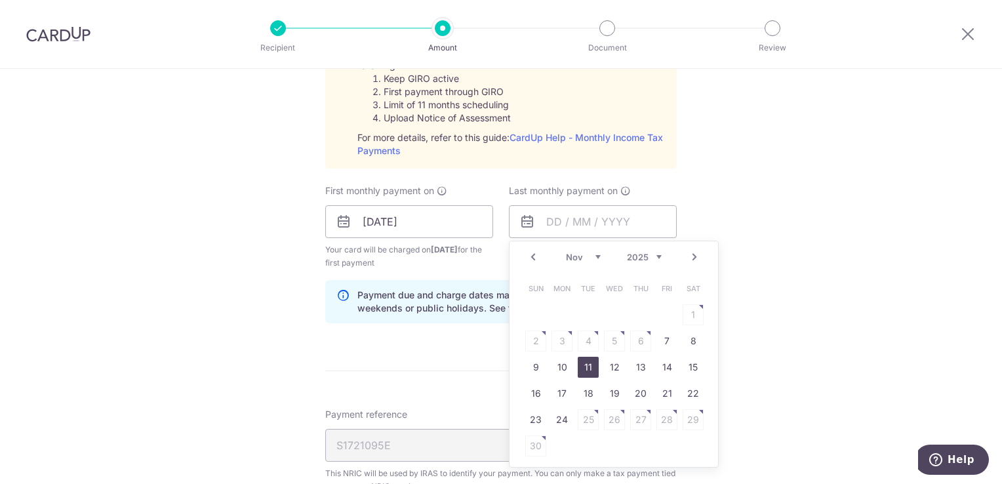
click at [582, 364] on link "11" at bounding box center [588, 367] width 21 height 21
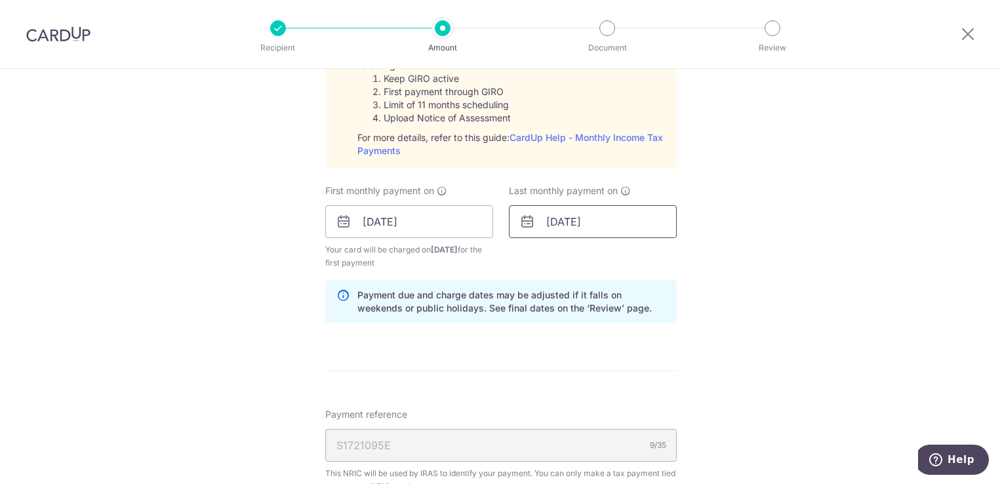
click at [588, 221] on input "11/11/2025" at bounding box center [593, 221] width 168 height 33
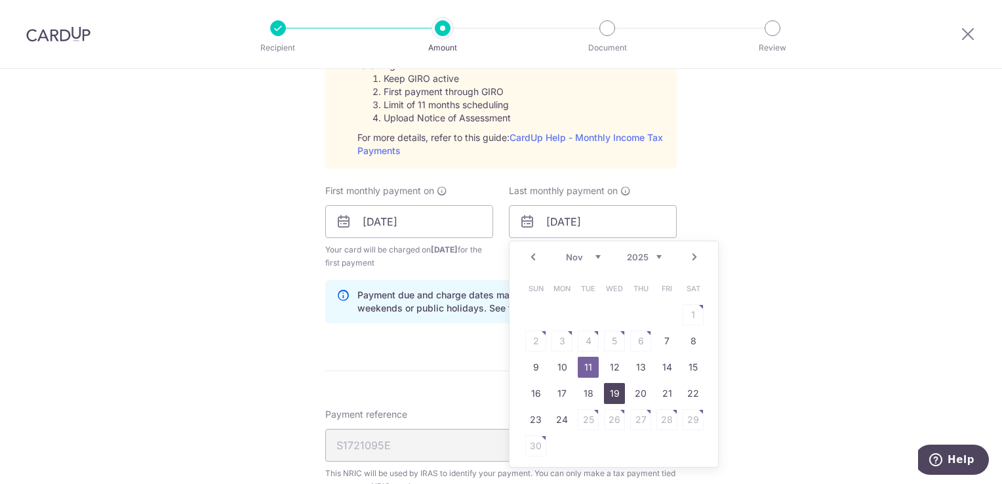
click at [613, 391] on link "19" at bounding box center [614, 393] width 21 height 21
type input "[DATE]"
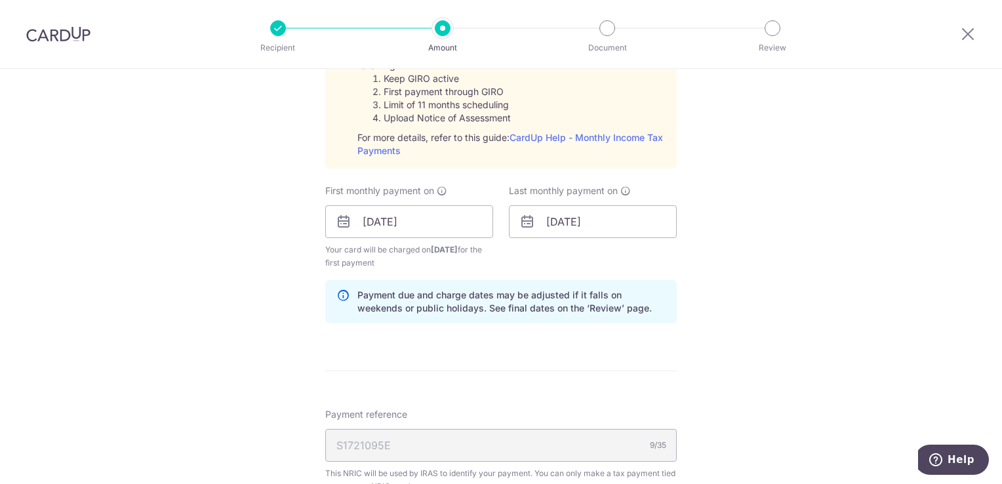
click at [827, 256] on div "Tell us more about your payment Enter one-time or monthly payment amount SGD 55…" at bounding box center [501, 123] width 1002 height 1421
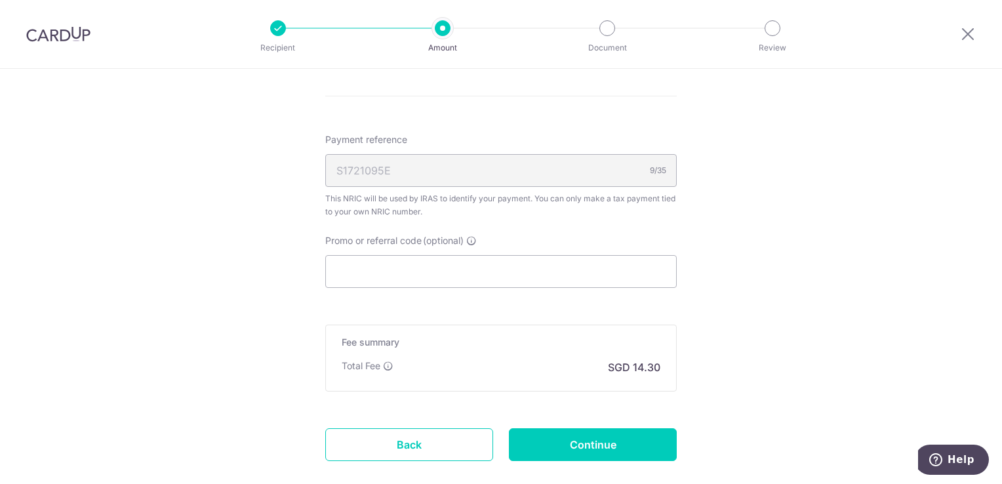
scroll to position [984, 0]
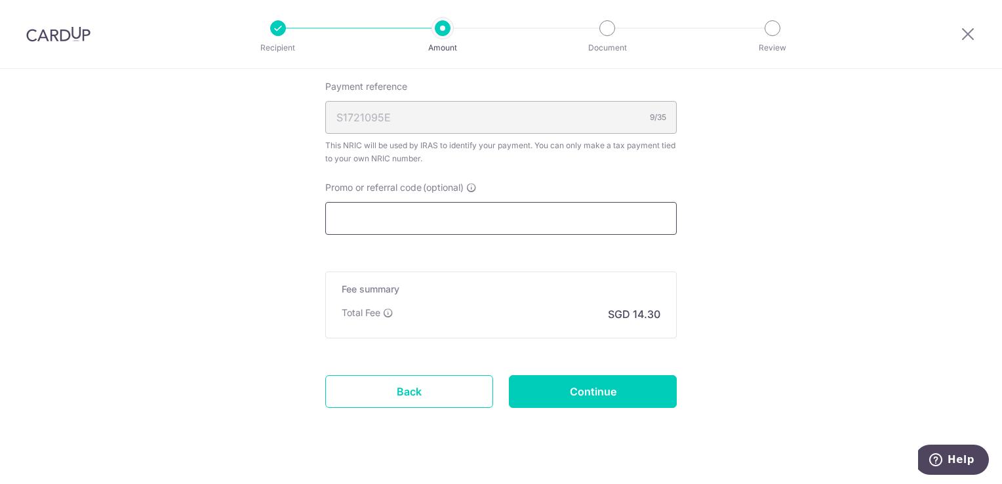
click at [399, 210] on input "Promo or referral code (optional)" at bounding box center [501, 218] width 352 height 33
type input "REC185"
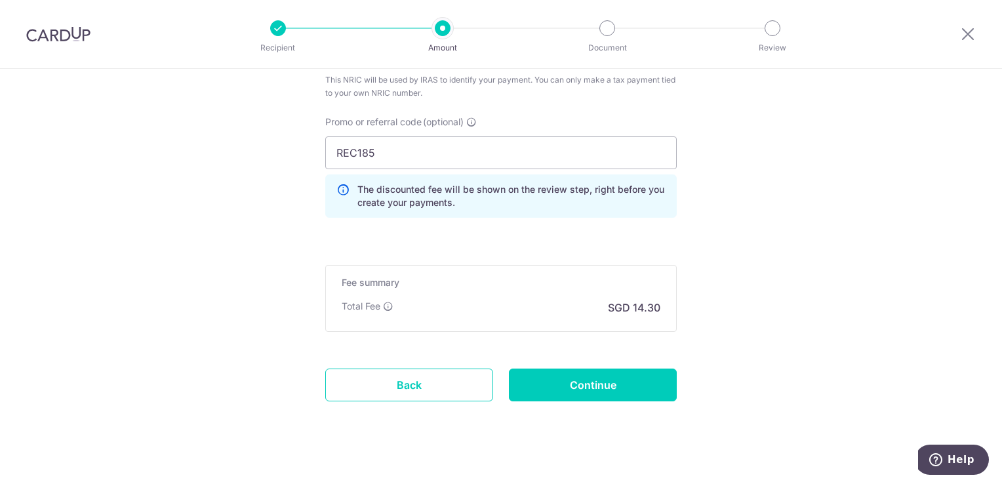
scroll to position [1062, 0]
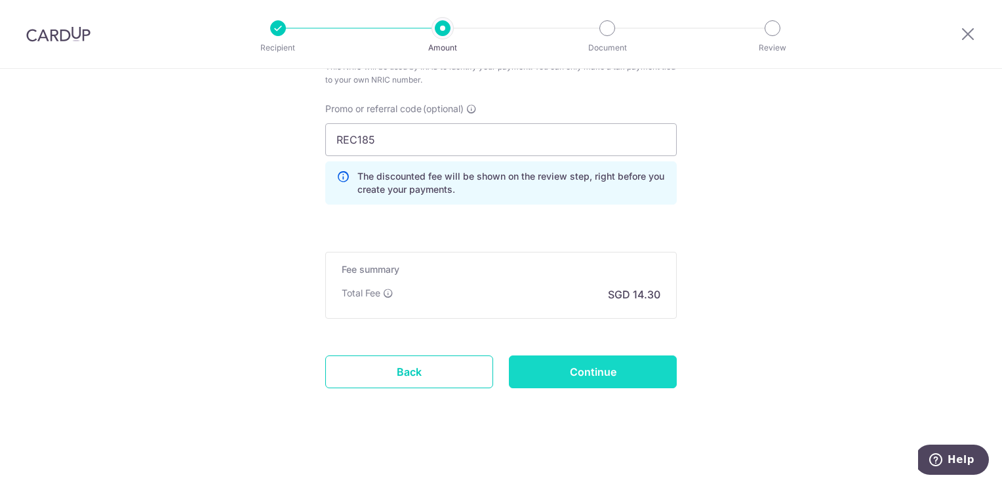
click at [566, 371] on input "Continue" at bounding box center [593, 371] width 168 height 33
type input "Create Schedule"
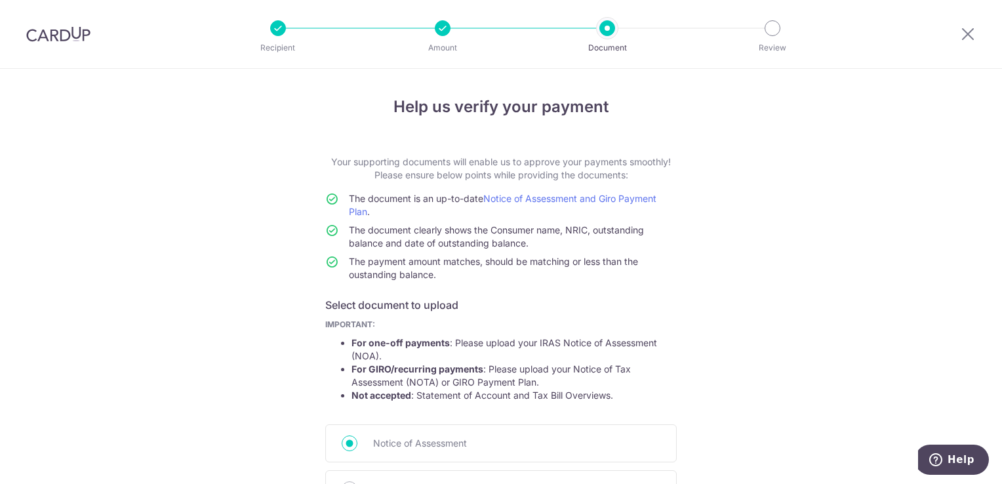
scroll to position [131, 0]
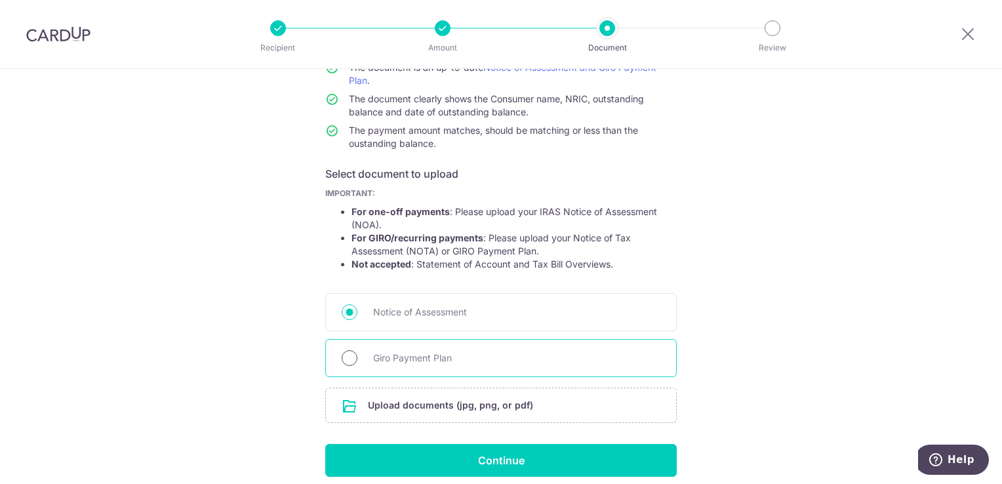
click at [350, 358] on input "Giro Payment Plan" at bounding box center [350, 358] width 16 height 16
radio input "true"
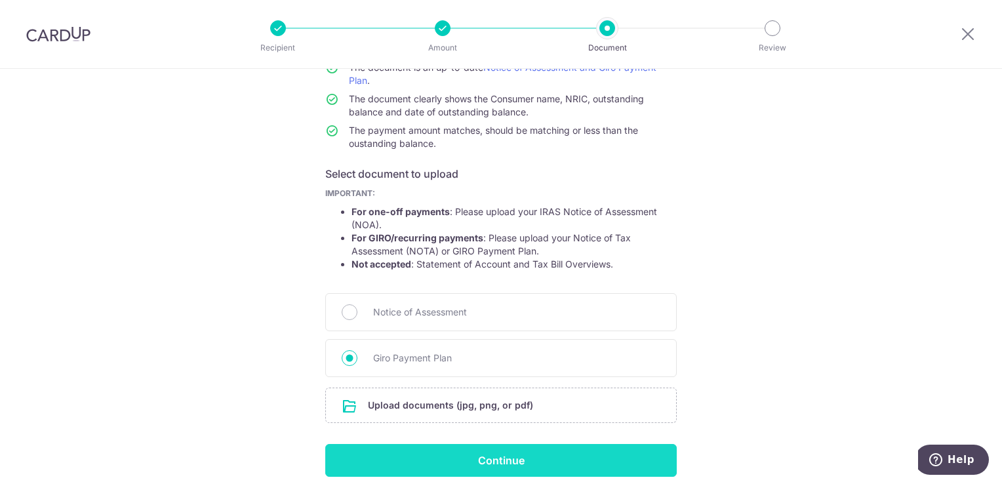
click at [428, 455] on input "Continue" at bounding box center [501, 460] width 352 height 33
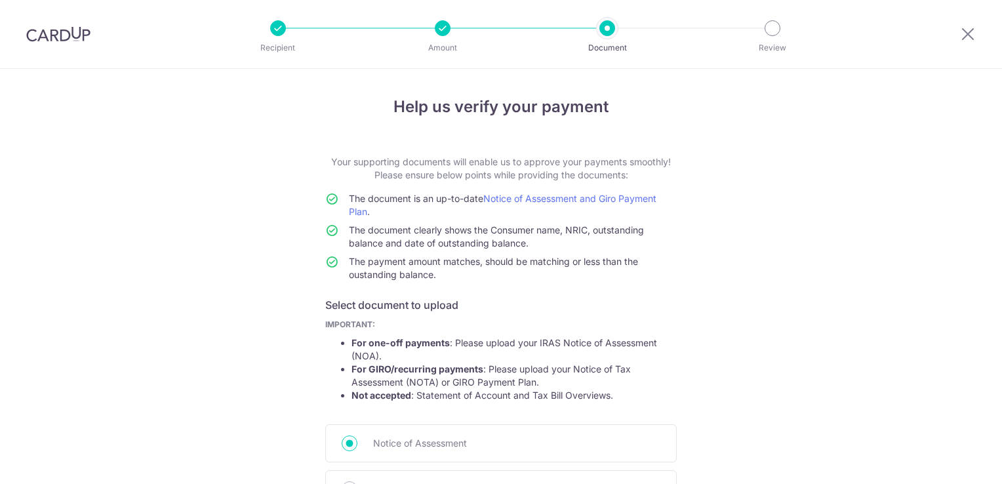
scroll to position [202, 0]
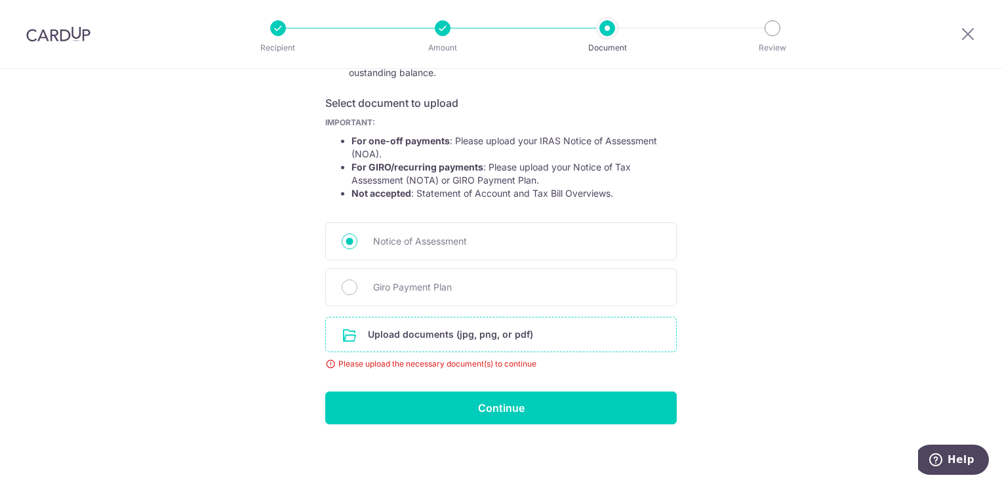
click at [425, 334] on input "file" at bounding box center [501, 334] width 350 height 34
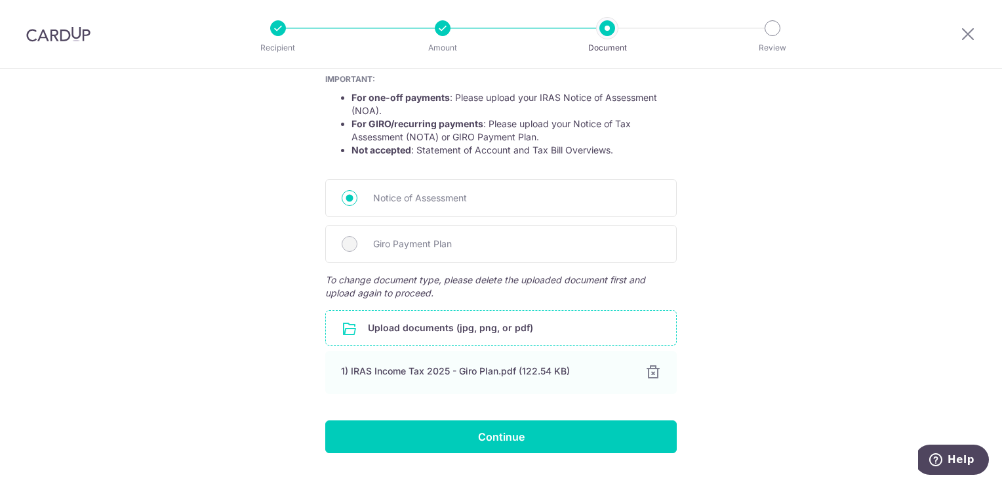
scroll to position [268, 0]
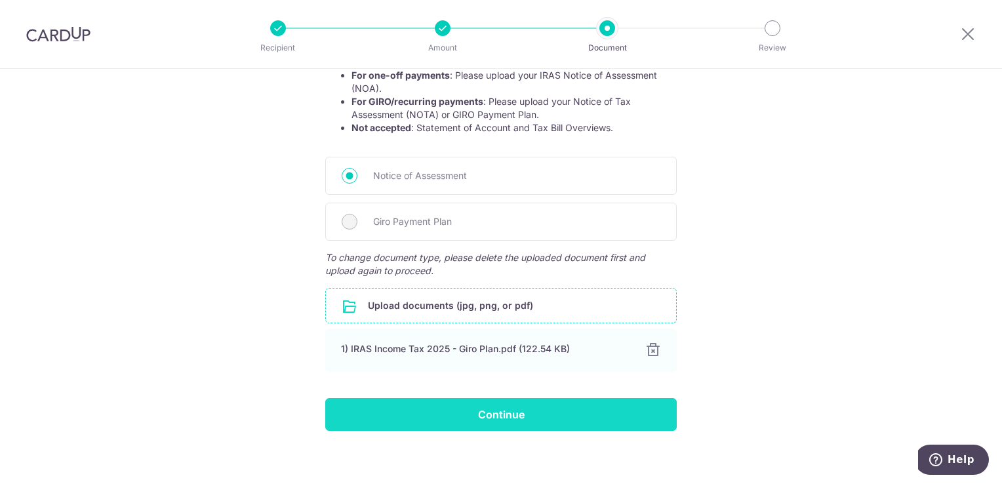
click at [489, 408] on input "Continue" at bounding box center [501, 414] width 352 height 33
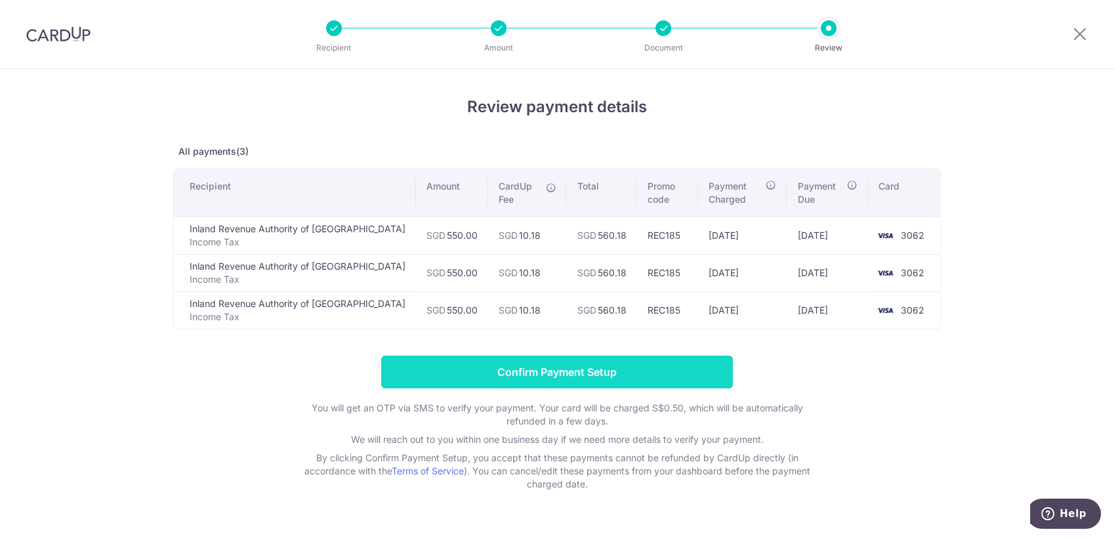
click at [569, 374] on input "Confirm Payment Setup" at bounding box center [557, 371] width 352 height 33
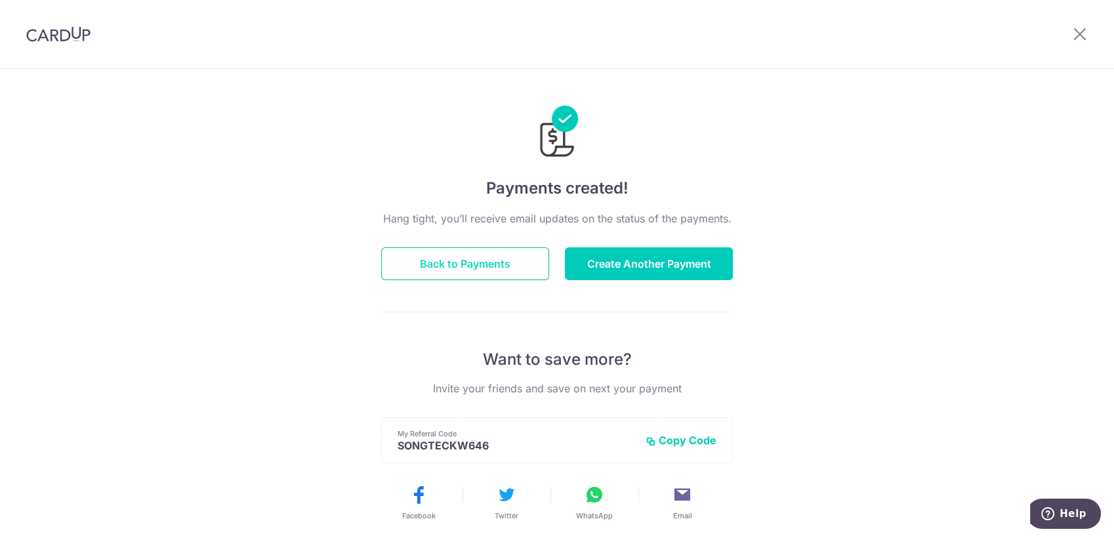
click at [492, 256] on button "Back to Payments" at bounding box center [465, 263] width 168 height 33
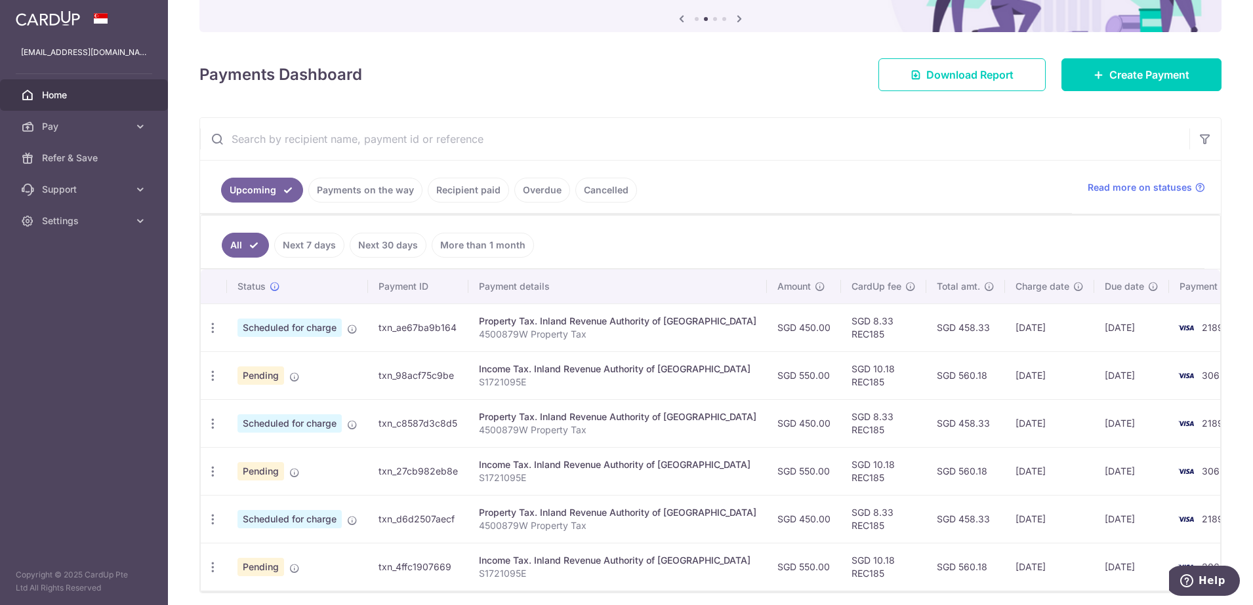
scroll to position [164, 0]
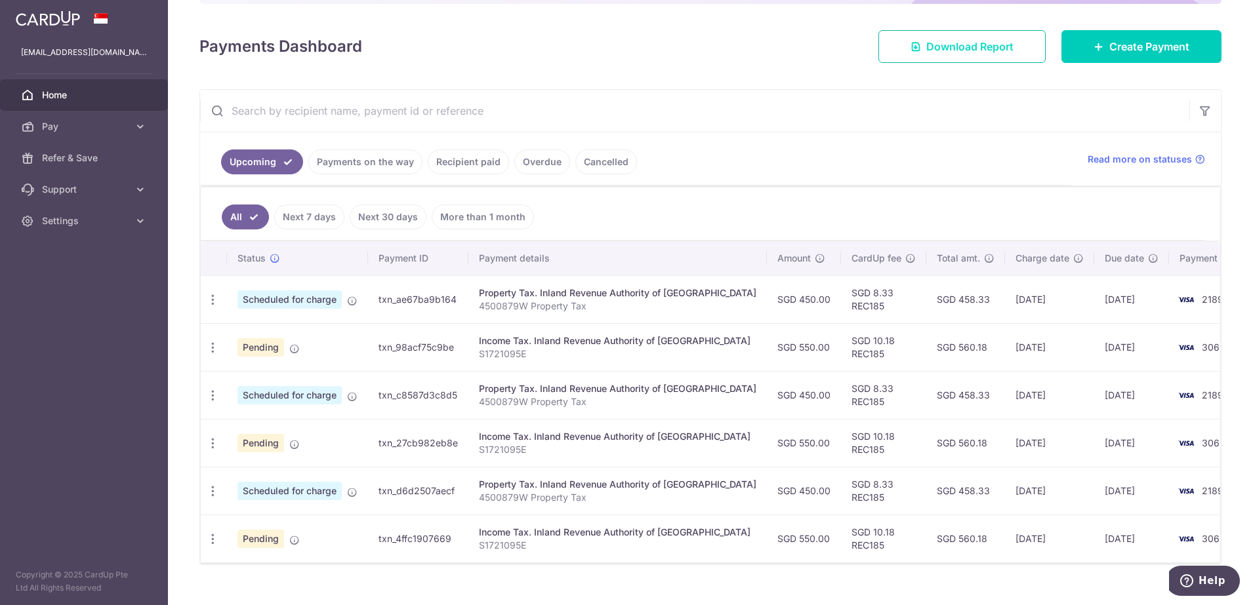
click at [976, 47] on span "Download Report" at bounding box center [969, 47] width 87 height 16
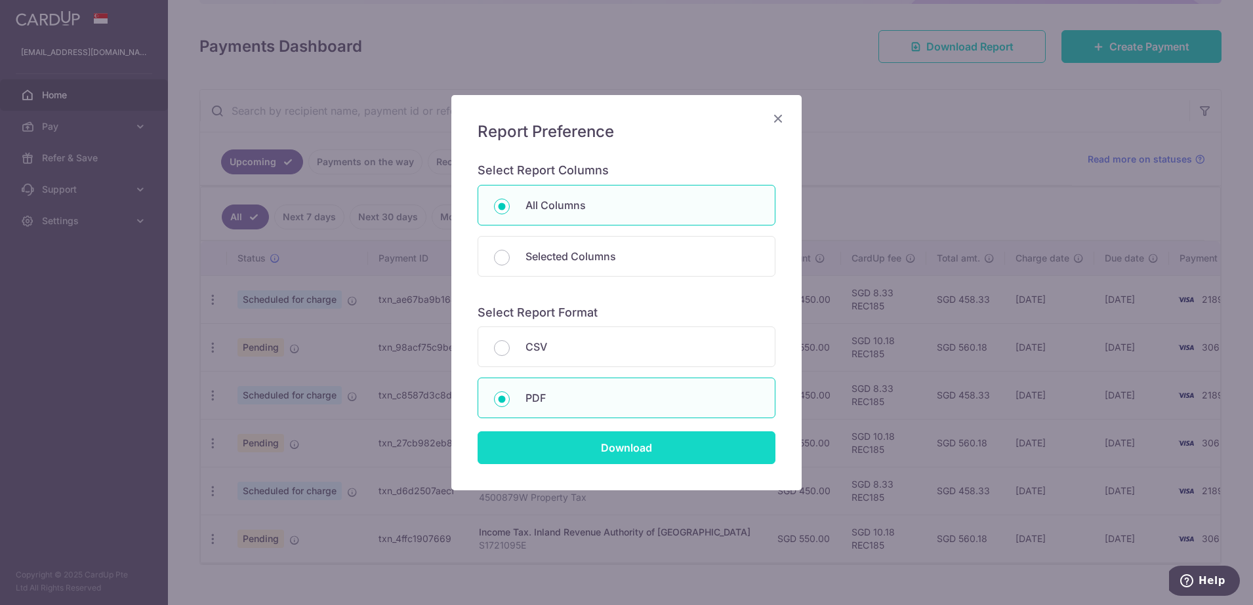
click at [611, 451] on input "Download" at bounding box center [626, 448] width 298 height 33
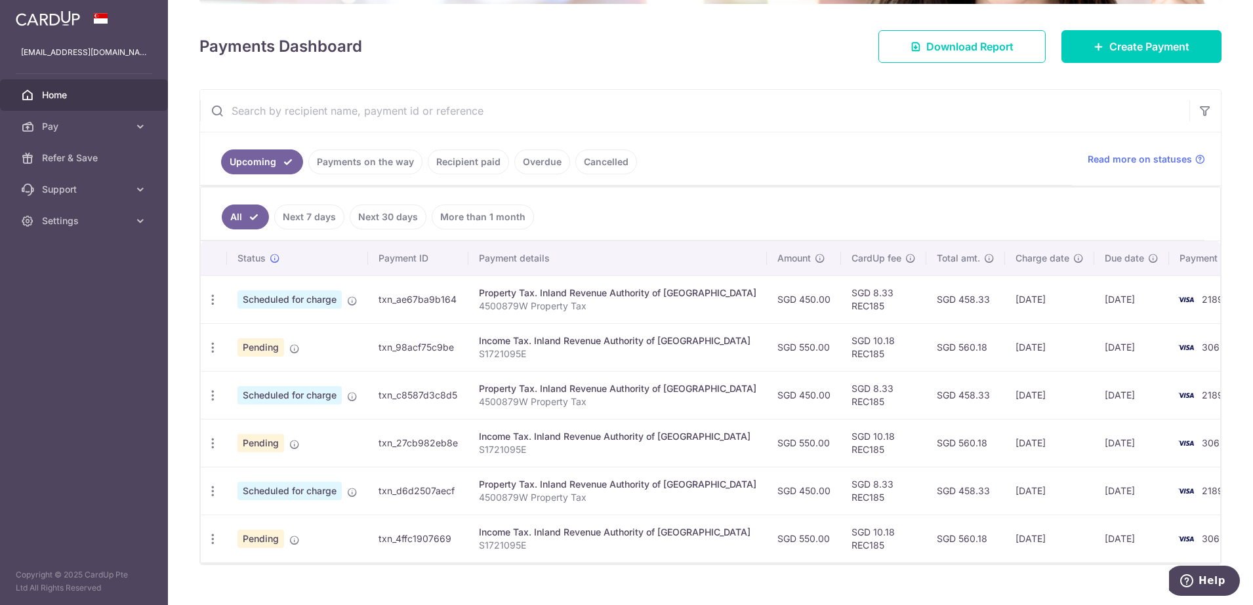
click at [62, 92] on span "Home" at bounding box center [85, 95] width 87 height 13
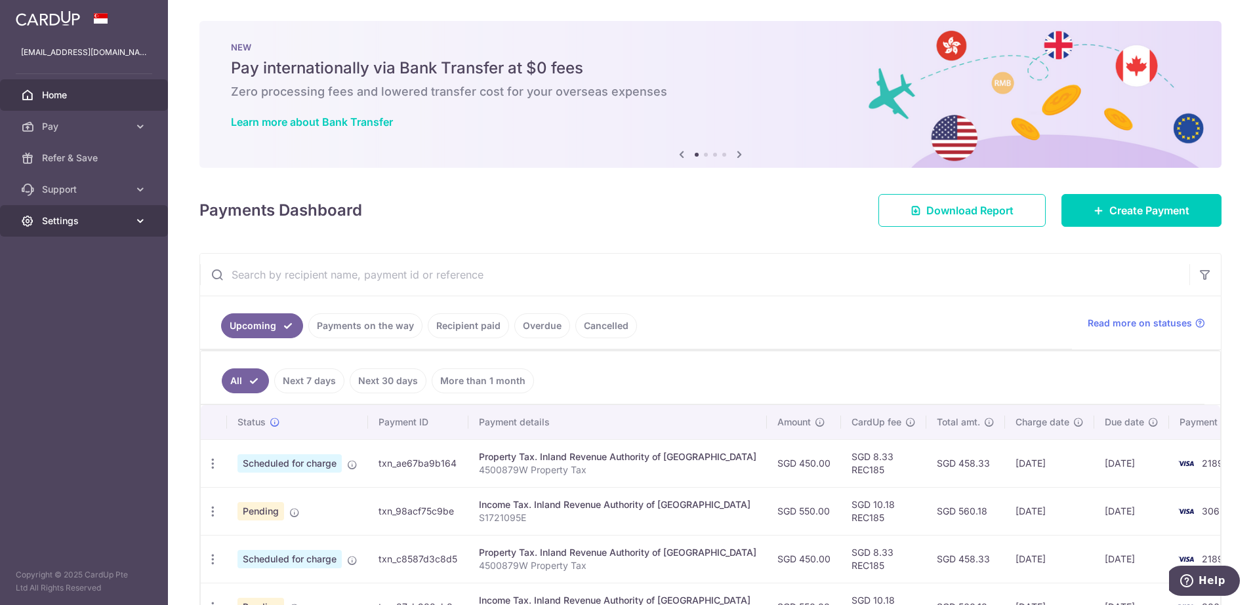
click at [71, 216] on span "Settings" at bounding box center [85, 220] width 87 height 13
click at [68, 285] on span "Logout" at bounding box center [85, 283] width 87 height 13
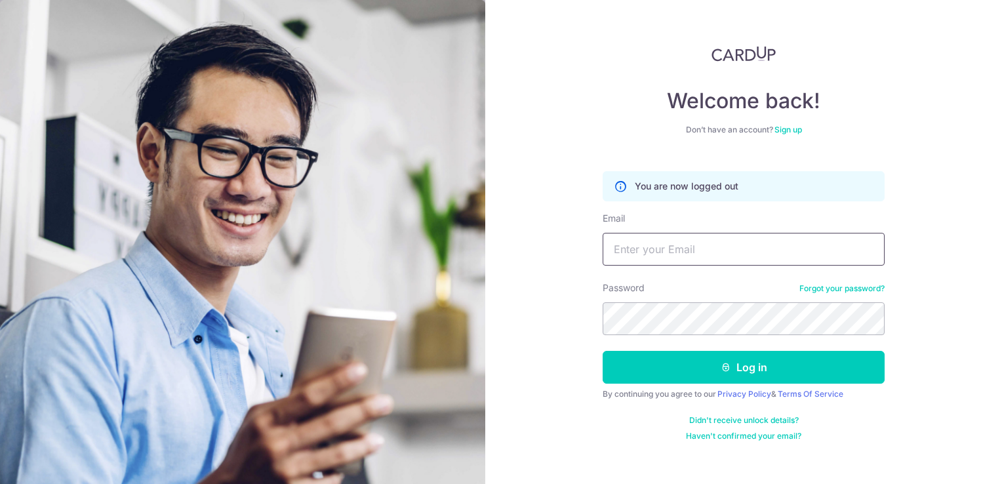
type input "[EMAIL_ADDRESS][DOMAIN_NAME]"
drag, startPoint x: 1187, startPoint y: 0, endPoint x: 638, endPoint y: 102, distance: 558.3
click at [638, 102] on h4 "Welcome back!" at bounding box center [744, 101] width 282 height 26
